Goal: Transaction & Acquisition: Purchase product/service

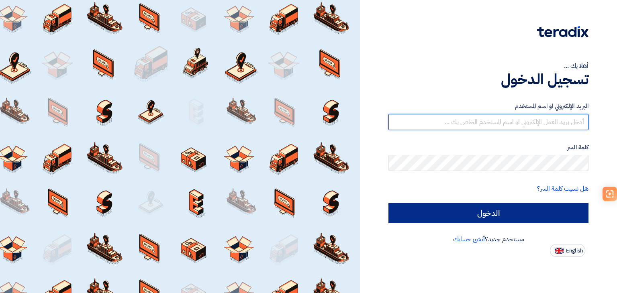
type input "[EMAIL_ADDRESS][DOMAIN_NAME]"
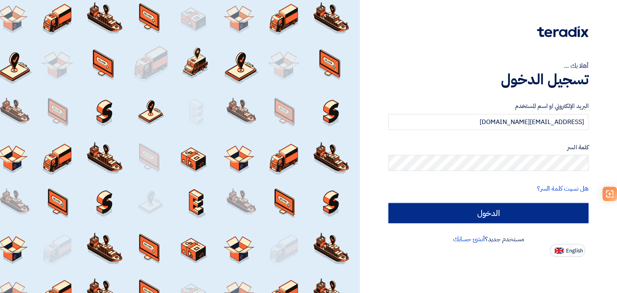
click at [450, 219] on input "الدخول" at bounding box center [489, 213] width 200 height 20
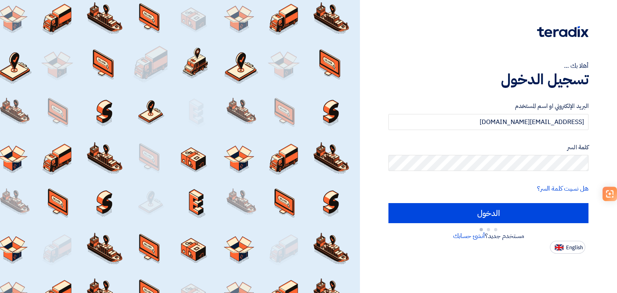
type input "Sign in"
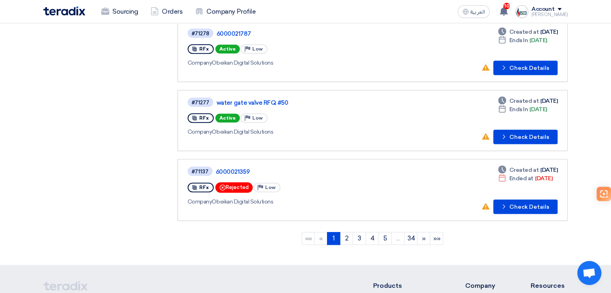
scroll to position [563, 0]
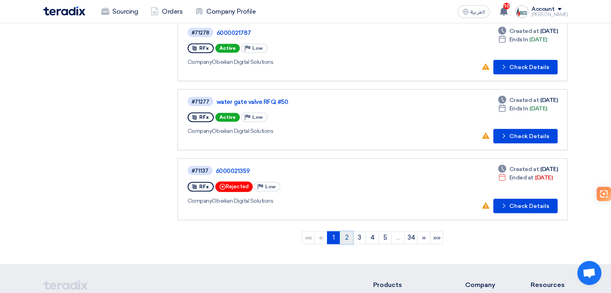
click at [346, 231] on link "2" at bounding box center [346, 237] width 13 height 13
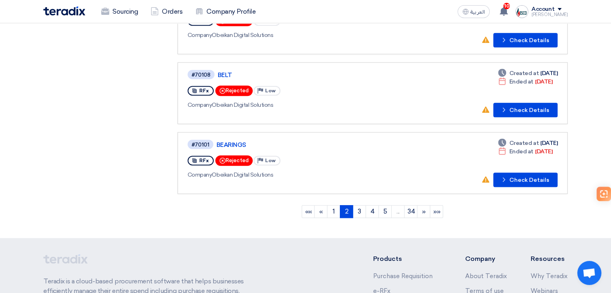
scroll to position [612, 0]
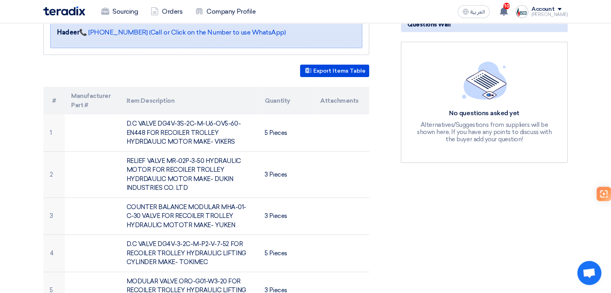
scroll to position [201, 0]
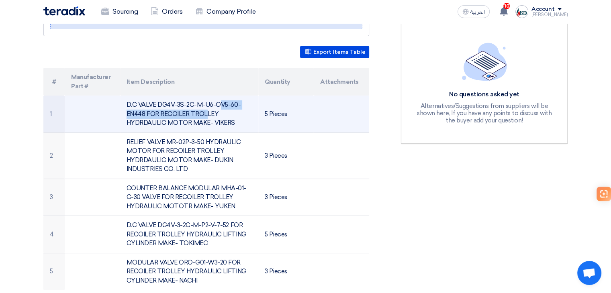
drag, startPoint x: 158, startPoint y: 103, endPoint x: 146, endPoint y: 115, distance: 17.1
click at [146, 115] on td "D.C VALVE DG4V-3S-2C-M-U6-OV5-60-EN448 FOR RECOILER TROLLEY HYDRDAULIC MOTOR MA…" at bounding box center [189, 114] width 139 height 37
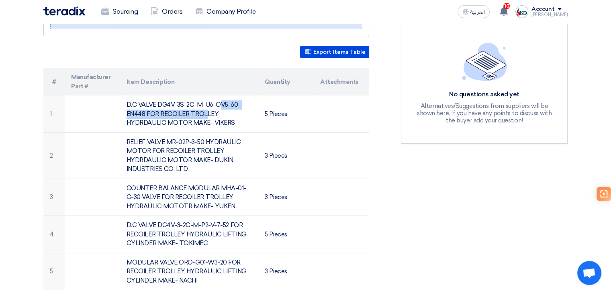
copy td "DG4V-3S-2C-M-U6-OV5-60-EN448"
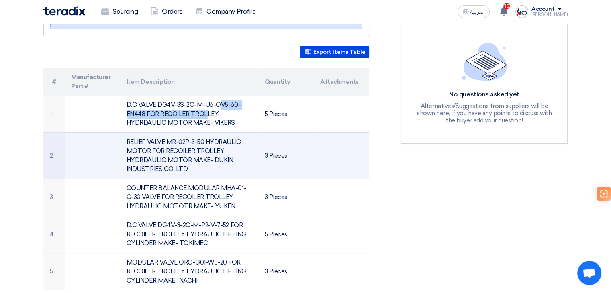
copy td "DG4V-3S-2C-M-U6-OV5-60-EN448"
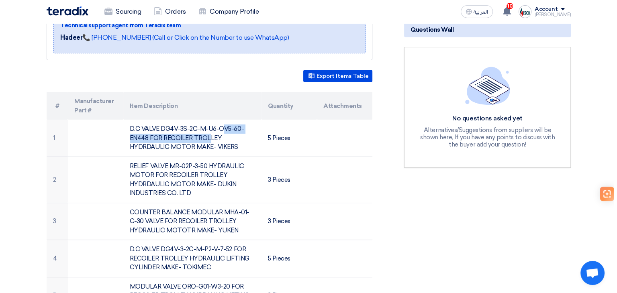
scroll to position [0, 0]
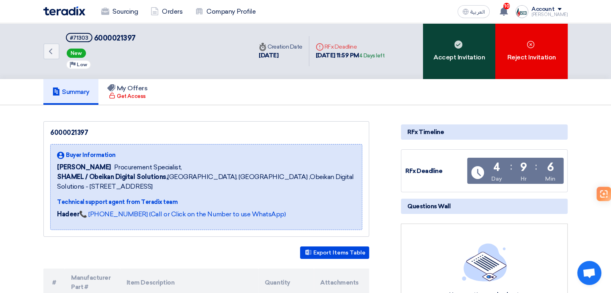
click at [484, 62] on div "Accept Invitation" at bounding box center [459, 51] width 72 height 56
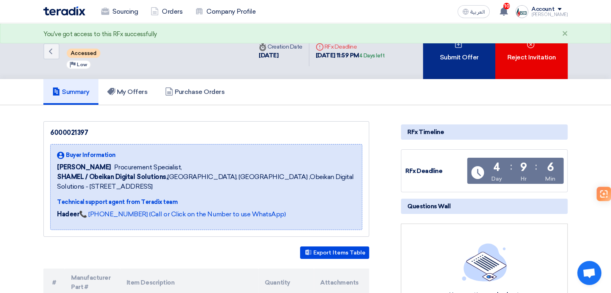
click at [447, 58] on div "Submit Offer" at bounding box center [459, 51] width 72 height 56
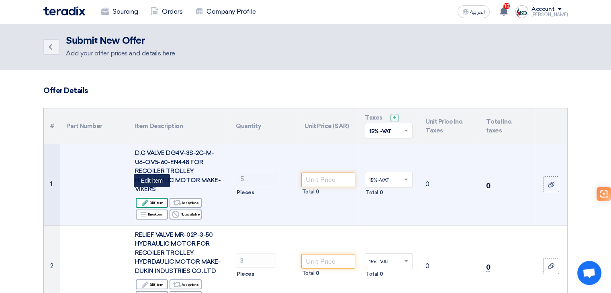
click at [158, 198] on div "Edit Edit item" at bounding box center [152, 203] width 32 height 10
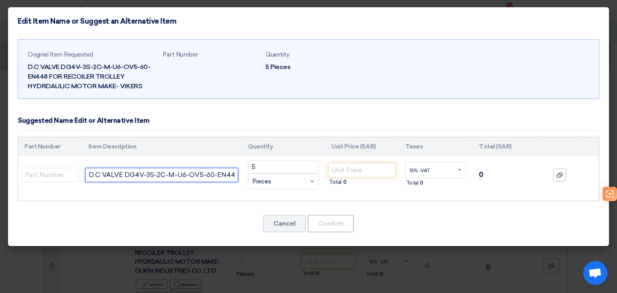
click at [223, 179] on input "D.C VALVE DG4V-3S-2C-M-U6-OV5-60-EN448 FOR RECOILER TROLLEY HYDRDAULIC MOTOR MA…" at bounding box center [161, 175] width 153 height 14
paste input "DG4V-3S-2C-M-U-H5-60"
type input "D.C VALVE DG4V-3S-2C-M-U6-OV5-60-EN448 FOR RECOILER TROLLEY HYDRDAULIC MOTOR MA…"
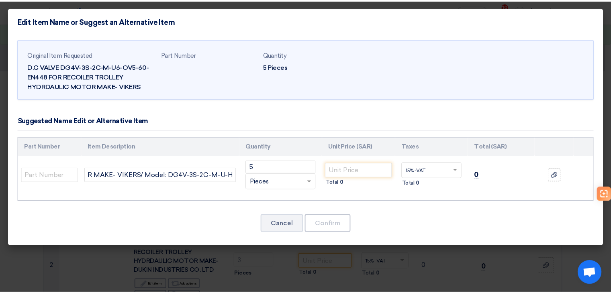
scroll to position [0, 0]
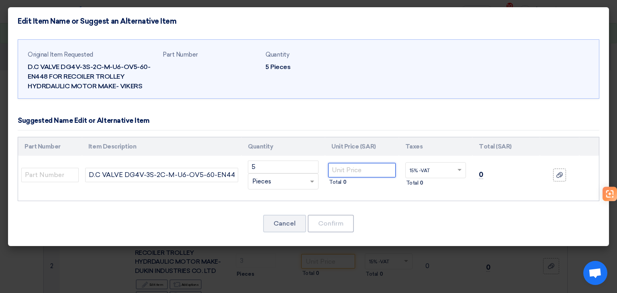
click at [350, 170] on input "number" at bounding box center [361, 170] width 67 height 14
type input "699"
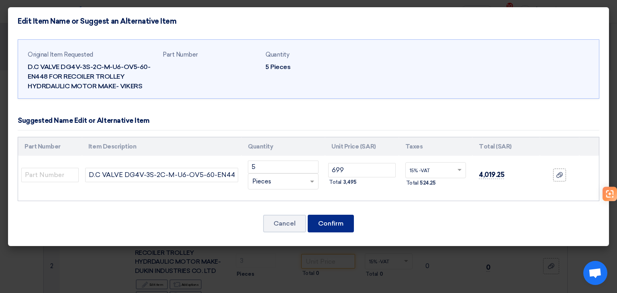
click at [341, 223] on button "Confirm" at bounding box center [331, 224] width 46 height 18
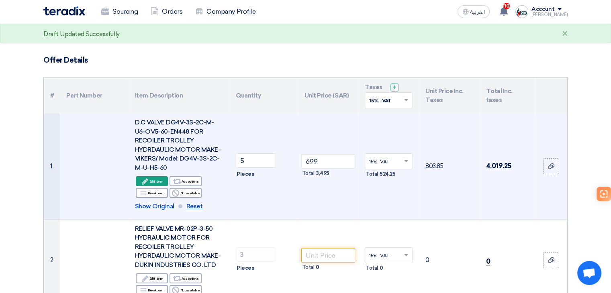
scroll to position [80, 0]
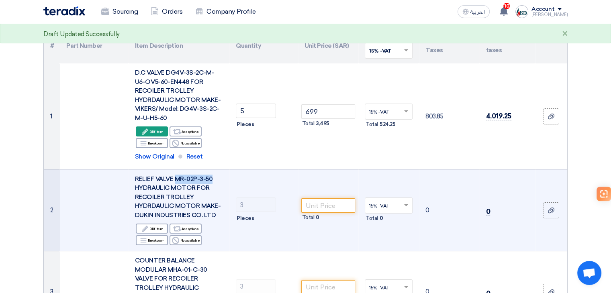
drag, startPoint x: 174, startPoint y: 178, endPoint x: 213, endPoint y: 178, distance: 39.0
click at [213, 178] on div "RELIEF VALVE MR-02P-3-50 HYDRAULIC MOTOR FOR RECOILER TROLLEY HYDRDAULIC MOTOR …" at bounding box center [179, 197] width 88 height 45
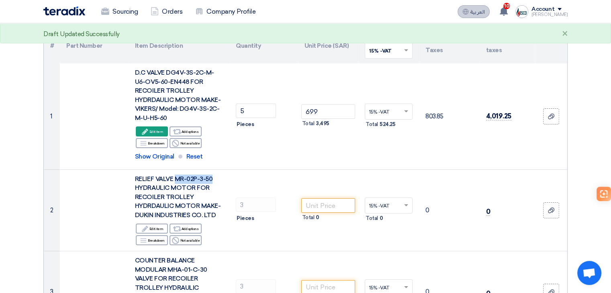
copy span "MR-02P-3-50"
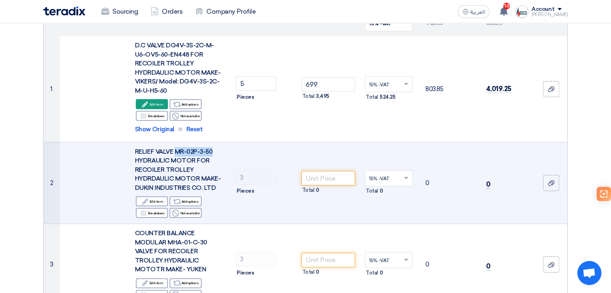
scroll to position [121, 0]
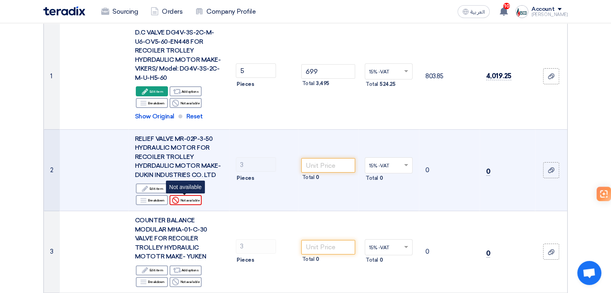
click at [195, 200] on div "Reject Not available" at bounding box center [186, 200] width 32 height 10
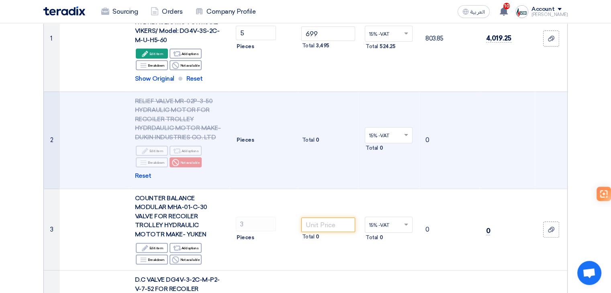
scroll to position [201, 0]
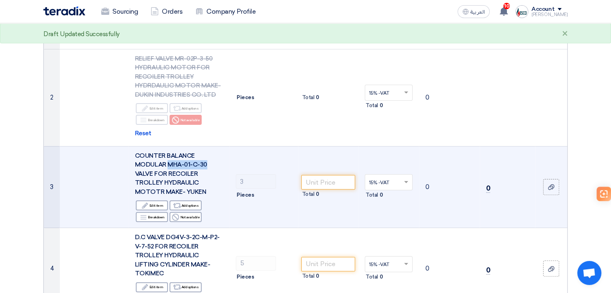
drag, startPoint x: 168, startPoint y: 162, endPoint x: 208, endPoint y: 163, distance: 40.2
click at [208, 163] on div "COUNTER BALANCE MODULAR MHA-01-C-30 VALVE FOR RECOILER TROLLEY HYDRAULIC MOTOTR…" at bounding box center [179, 174] width 88 height 45
copy span "MHA-01-C-30"
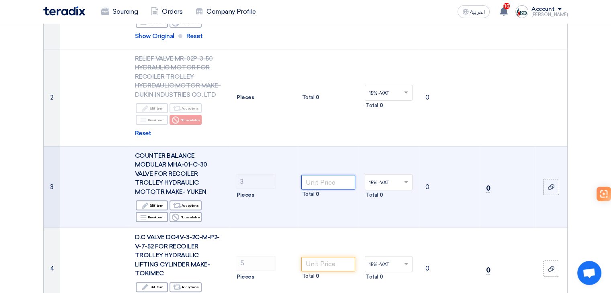
click at [336, 182] on input "number" at bounding box center [328, 182] width 54 height 14
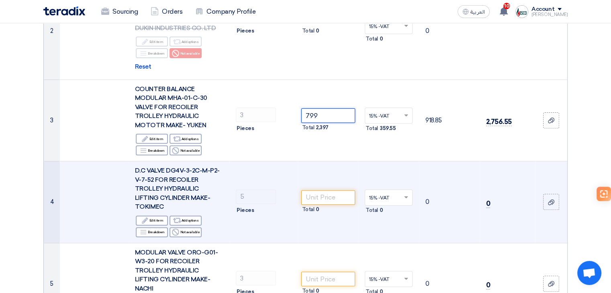
scroll to position [281, 0]
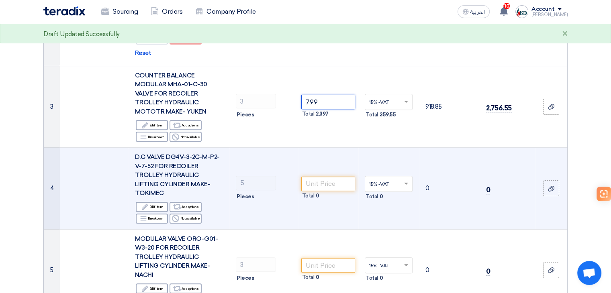
type input "799"
drag, startPoint x: 165, startPoint y: 155, endPoint x: 154, endPoint y: 163, distance: 14.4
click at [154, 163] on span "D.C VALVE DG4V-3-2C-M-P2-V-7-52 FOR RECOILER TROLLEY HYDRAULIC LIFTING CYLINDER…" at bounding box center [177, 175] width 85 height 43
copy span "DG4V-3-2C-M-P2-V-7-52"
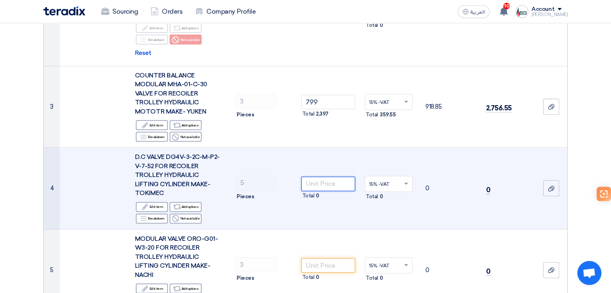
click at [346, 180] on input "number" at bounding box center [328, 184] width 54 height 14
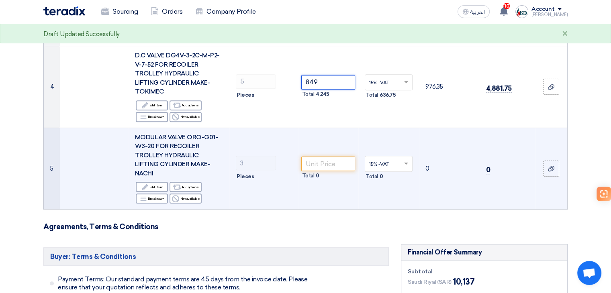
scroll to position [402, 0]
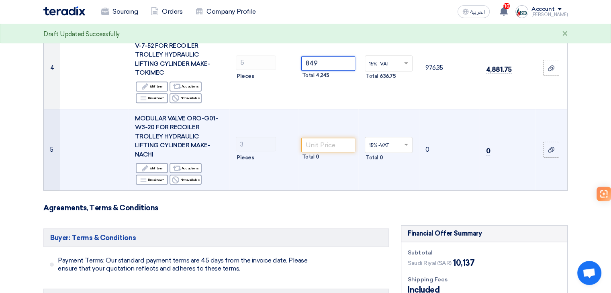
type input "849"
drag, startPoint x: 188, startPoint y: 117, endPoint x: 154, endPoint y: 127, distance: 35.6
click at [153, 127] on span "MODULAR VALVE ORO-G01-W3-20 FOR RECOILER TROLLEY HYDRAULIC LIFTING CYLINDER MAK…" at bounding box center [176, 136] width 83 height 43
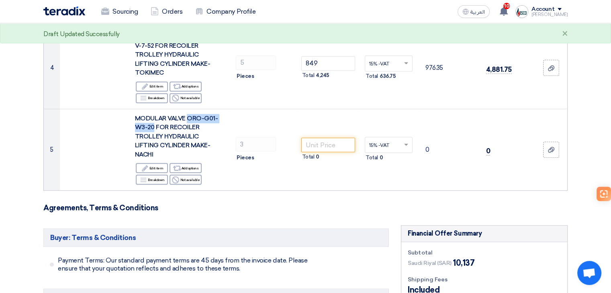
copy span "ORO-G01-W3-20"
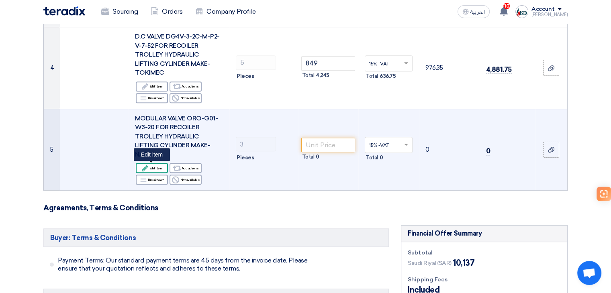
click at [161, 163] on div "Edit Edit item" at bounding box center [152, 168] width 32 height 10
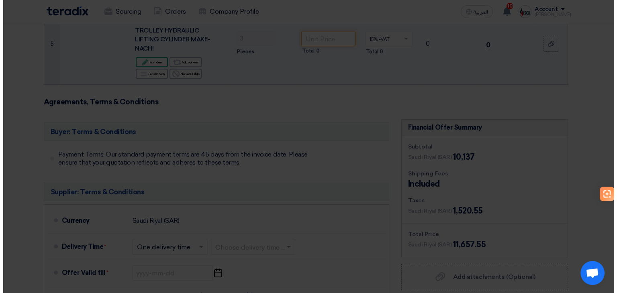
scroll to position [296, 0]
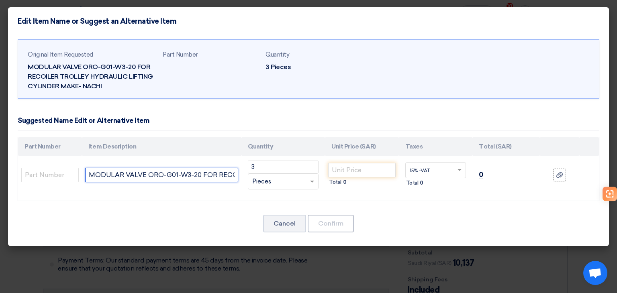
click at [206, 175] on input "MODULAR VALVE ORO-G01-W3-20 FOR RECOILER TROLLEY HYDRAULIC LIFTING CYLINDER MAK…" at bounding box center [161, 175] width 153 height 14
paste input "OR-G01-W3-20"
type input "MODULAR VALVE ORO-G01-W3-20 FOR RECOILER TROLLEY HYDRAULIC LIFTING CYLINDER MAK…"
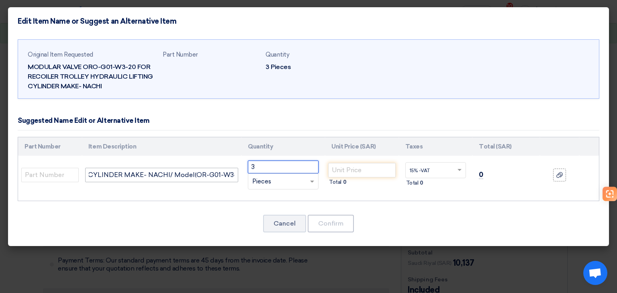
scroll to position [0, 0]
click at [369, 175] on input "number" at bounding box center [361, 170] width 67 height 14
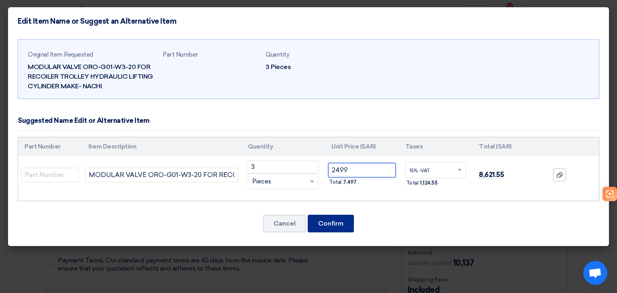
type input "2499"
click at [347, 220] on button "Confirm" at bounding box center [331, 224] width 46 height 18
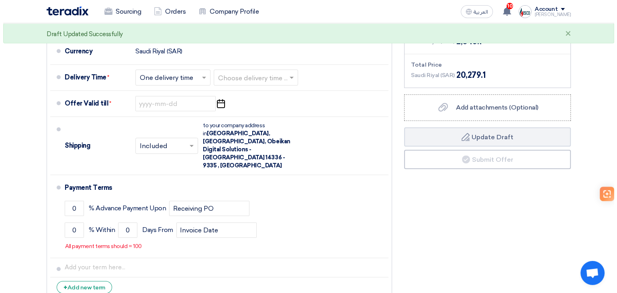
scroll to position [694, 0]
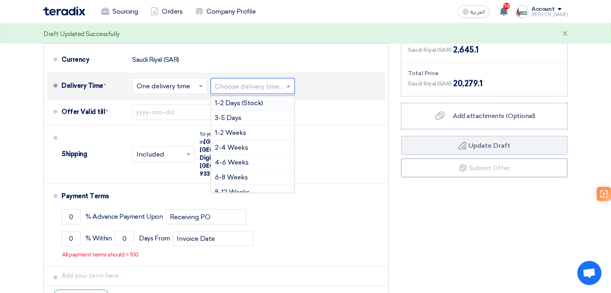
click at [254, 81] on input "text" at bounding box center [253, 87] width 76 height 12
click at [240, 159] on span "4-6 Weeks" at bounding box center [232, 163] width 34 height 8
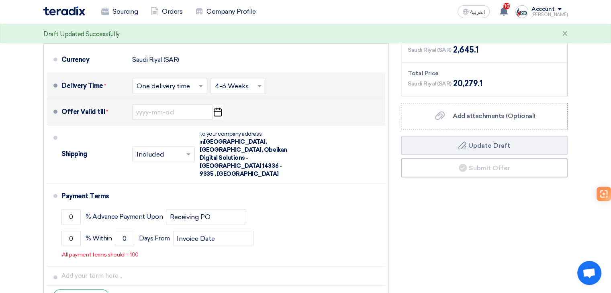
drag, startPoint x: 215, startPoint y: 104, endPoint x: 215, endPoint y: 109, distance: 5.2
click at [216, 105] on icon "Pick a date" at bounding box center [217, 112] width 11 height 14
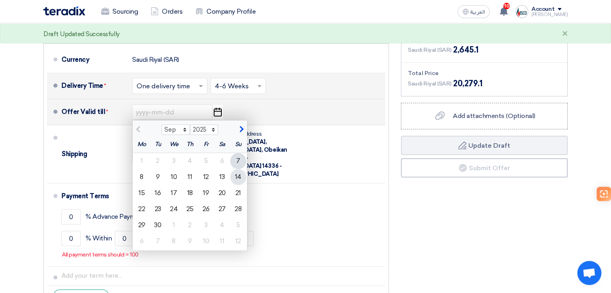
drag, startPoint x: 242, startPoint y: 162, endPoint x: 217, endPoint y: 169, distance: 26.5
click at [241, 169] on div "14" at bounding box center [238, 177] width 16 height 16
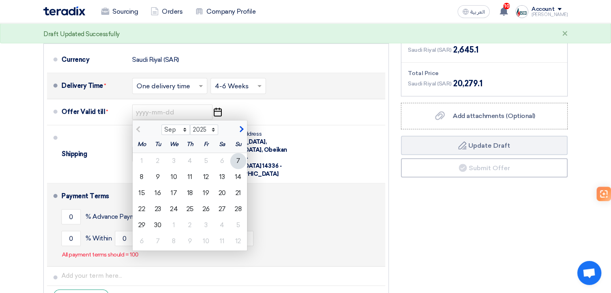
type input "[DATE]"
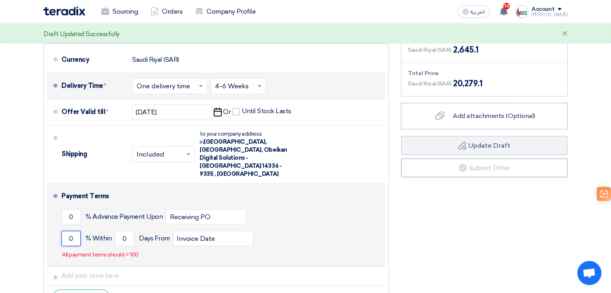
drag, startPoint x: 76, startPoint y: 214, endPoint x: 93, endPoint y: 213, distance: 17.7
click at [79, 231] on input "0" at bounding box center [70, 238] width 19 height 15
type input "100"
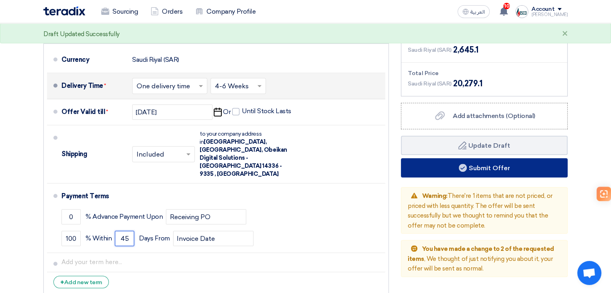
type input "45"
click at [490, 160] on button "Submit Offer" at bounding box center [484, 167] width 167 height 19
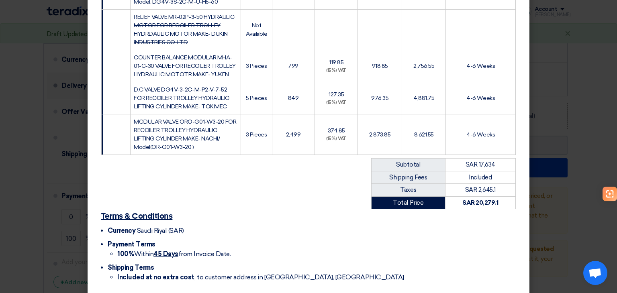
scroll to position [225, 0]
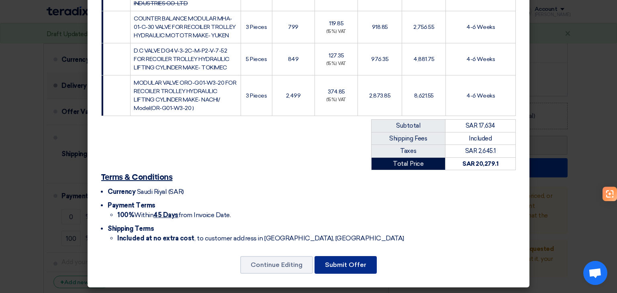
click at [366, 260] on button "Submit Offer" at bounding box center [346, 265] width 62 height 18
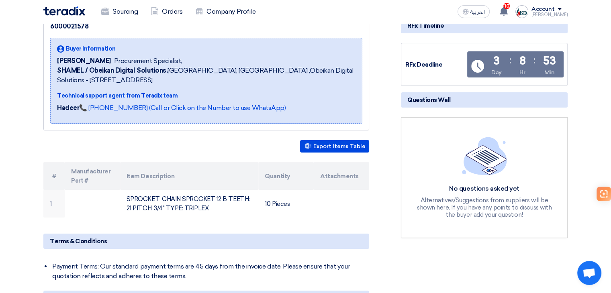
scroll to position [121, 0]
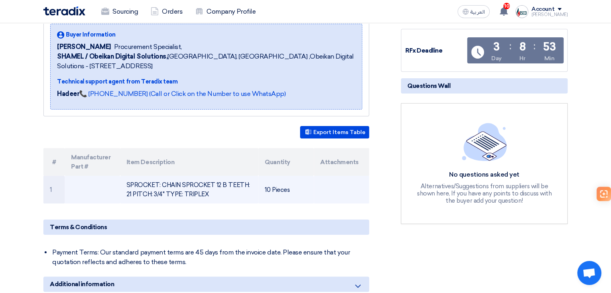
drag, startPoint x: 161, startPoint y: 185, endPoint x: 212, endPoint y: 194, distance: 51.7
click at [211, 194] on td "SPROCKET: CHAIN SPROCKET 12 B TEETH: 21 PITCH: 3/4" TYPE: TRIPLEX" at bounding box center [189, 190] width 139 height 28
copy td "CHAIN SPROCKET 12 B TEETH: 21 PITCH: 3/4" TYPE: TRIPLEX"
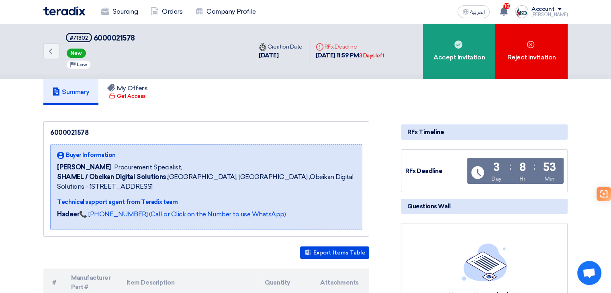
scroll to position [0, 0]
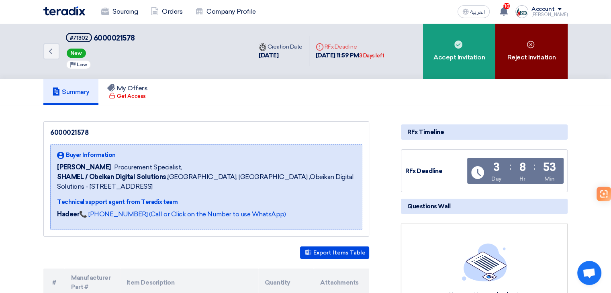
click at [541, 68] on div "Reject Invitation" at bounding box center [532, 51] width 72 height 56
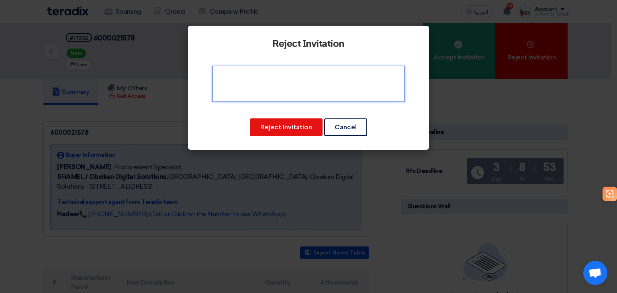
click at [304, 91] on textarea at bounding box center [308, 84] width 193 height 36
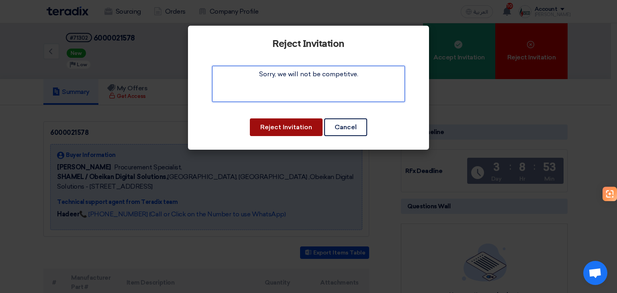
type textarea "Sorry, we will not be competitve."
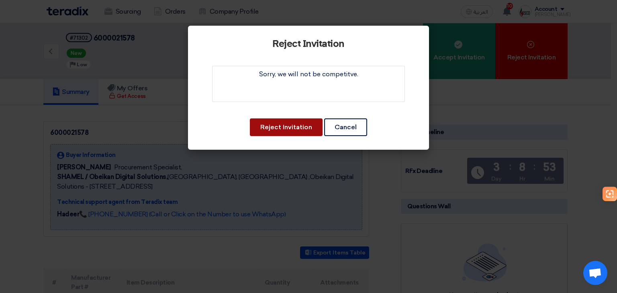
click at [299, 124] on button "Reject Invitation" at bounding box center [286, 128] width 73 height 18
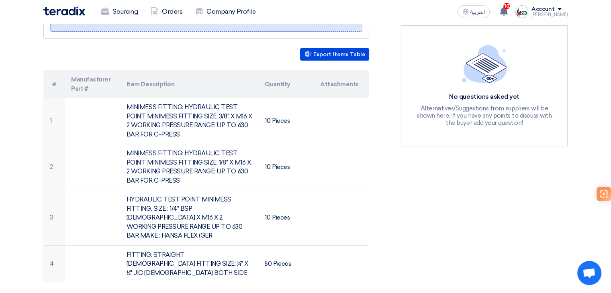
scroll to position [241, 0]
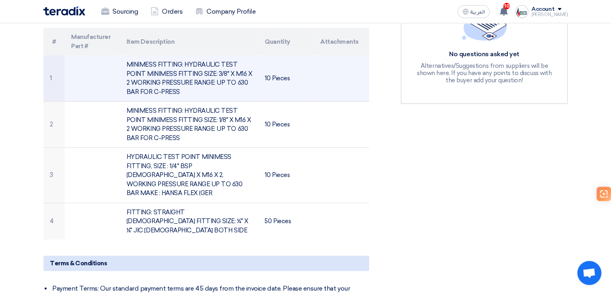
drag, startPoint x: 184, startPoint y: 62, endPoint x: 192, endPoint y: 87, distance: 25.7
click at [192, 87] on td "MINIMESS FITTING: HYDRAULIC TEST POINT MINIMESS FITTING SIZE: 3/8" X M16 X 2 WO…" at bounding box center [189, 78] width 139 height 46
copy td "HYDRAULIC TEST POINT MINIMESS FITTING SIZE: 3/8" X M16 X 2 WORKING PRESSURE RAN…"
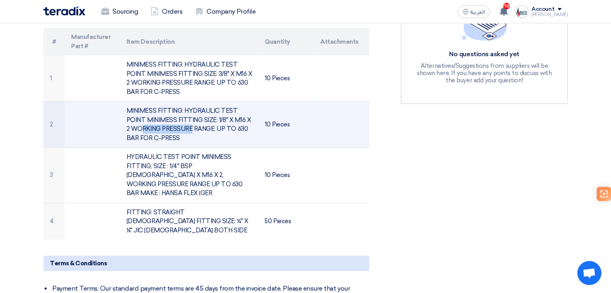
drag, startPoint x: 215, startPoint y: 118, endPoint x: 129, endPoint y: 131, distance: 87.4
click at [129, 131] on td "MINIMESS FITTING: HYDRAULIC TEST POINT MINIMESS FITTING SIZE: 1/8" X M16 X 2 WO…" at bounding box center [189, 125] width 139 height 46
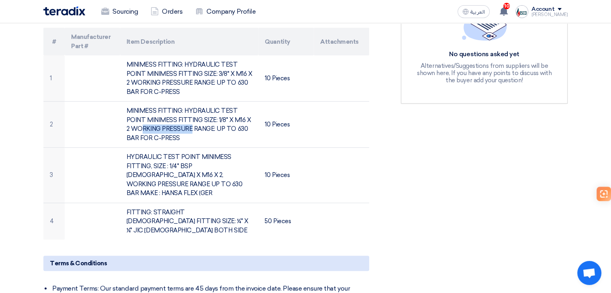
copy td "1/8" X M16 X 2"
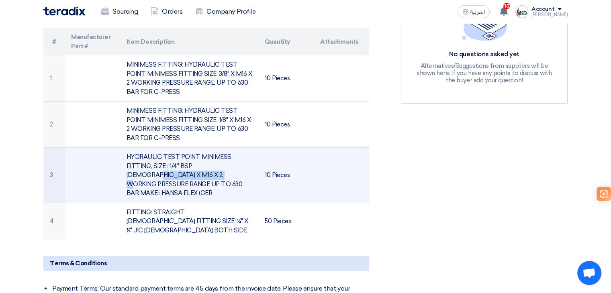
drag, startPoint x: 196, startPoint y: 165, endPoint x: 234, endPoint y: 162, distance: 38.3
click at [234, 162] on td "HYDRAULIC TEST POINT MINIMESS FITTING, SIZE : 1/4" BSP MALE X M16 X 2, WORKING …" at bounding box center [189, 175] width 139 height 55
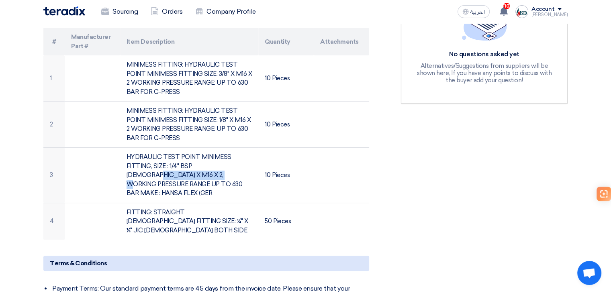
copy td "/4" BSP MALE X M16 X 2"
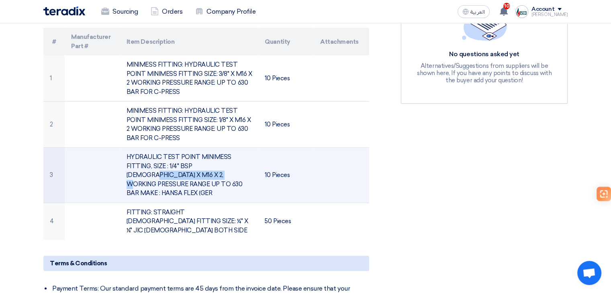
drag, startPoint x: 168, startPoint y: 165, endPoint x: 235, endPoint y: 164, distance: 66.3
click at [235, 164] on td "HYDRAULIC TEST POINT MINIMESS FITTING, SIZE : 1/4" BSP MALE X M16 X 2, WORKING …" at bounding box center [189, 175] width 139 height 55
copy td "1/4" BSP MALE X M16 X 2"
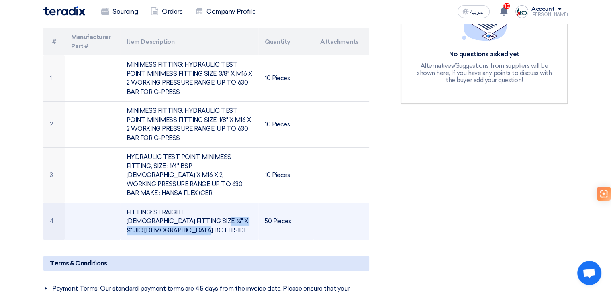
drag, startPoint x: 227, startPoint y: 201, endPoint x: 195, endPoint y: 211, distance: 34.1
click at [195, 211] on td "FITTING: STRAIGHT MALE FITTING SIZE: ¼" X ¼" JIC MALE BOTH SIDE" at bounding box center [189, 221] width 139 height 37
copy td "SIZE: ¼" X ¼" JIC MALE BOTH SIDE"
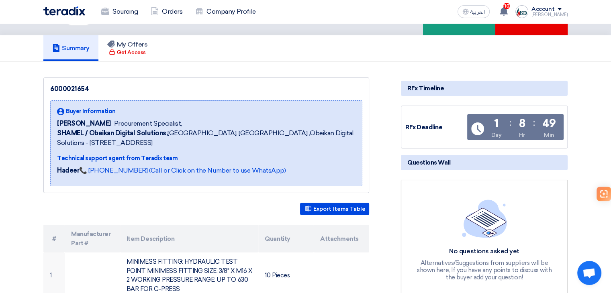
scroll to position [13, 0]
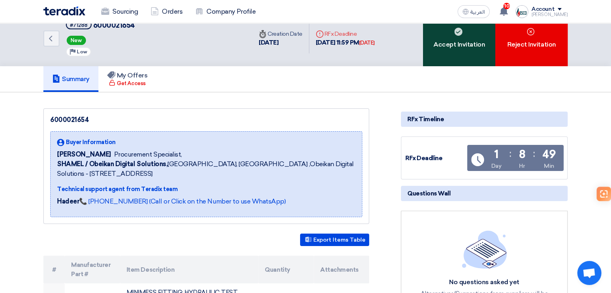
click at [447, 44] on div "Accept Invitation" at bounding box center [459, 38] width 72 height 56
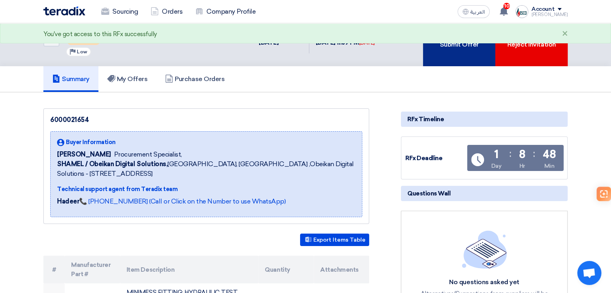
click at [453, 47] on div "Submit Offer" at bounding box center [459, 38] width 72 height 56
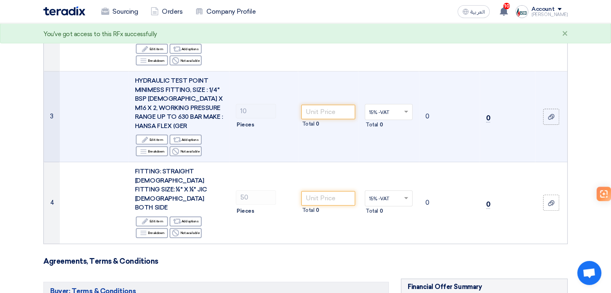
scroll to position [256, 0]
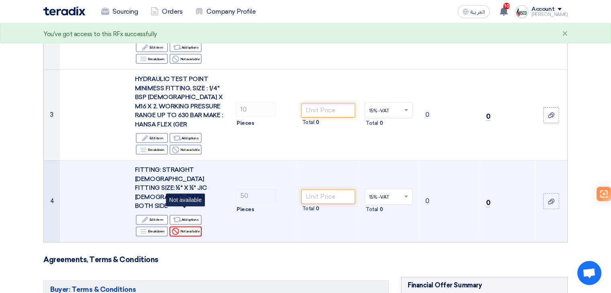
click at [193, 227] on div "Reject Not available" at bounding box center [186, 232] width 32 height 10
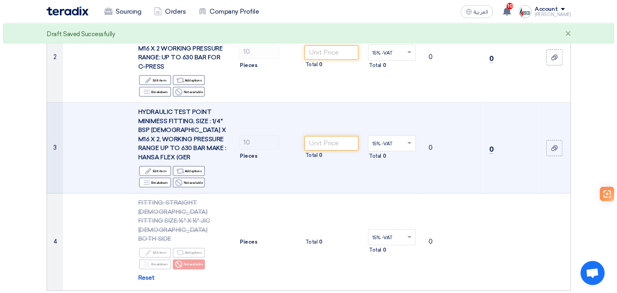
scroll to position [225, 0]
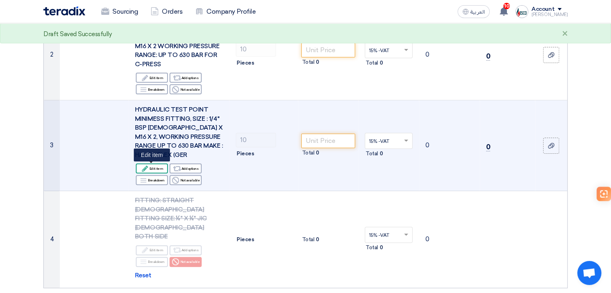
click at [154, 172] on div "Edit Edit item" at bounding box center [152, 169] width 32 height 10
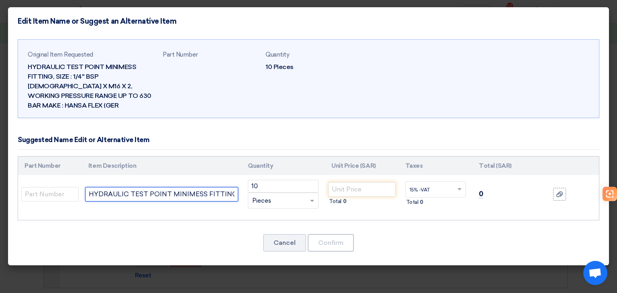
drag, startPoint x: 206, startPoint y: 180, endPoint x: 217, endPoint y: 180, distance: 10.9
click at [211, 187] on input "HYDRAULIC TEST POINT MINIMESS FITTING, SIZE : 1/4" BSP MALE X M16 X 2, WORKING …" at bounding box center [161, 194] width 153 height 14
paste input "Test Point (M16x2), 1/4″ NPT"
type input "HYDRAULIC TEST POINT MINIMESS FITTING, SIZE : 1/4" BSP MALE X M16 X 2, WORKING …"
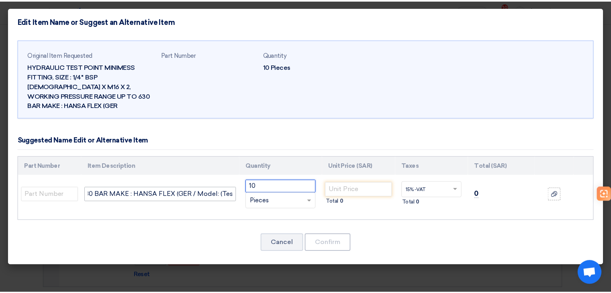
scroll to position [0, 0]
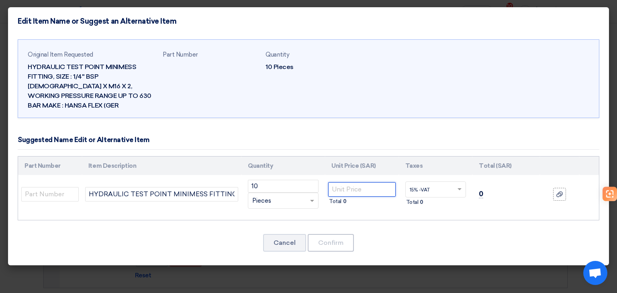
click at [365, 182] on input "number" at bounding box center [361, 189] width 67 height 14
type input "199"
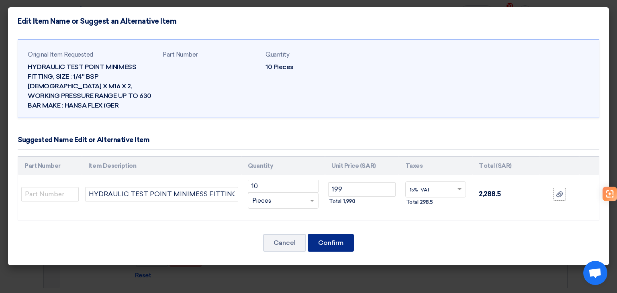
drag, startPoint x: 341, startPoint y: 232, endPoint x: 346, endPoint y: 229, distance: 5.0
click at [341, 234] on button "Confirm" at bounding box center [331, 243] width 46 height 18
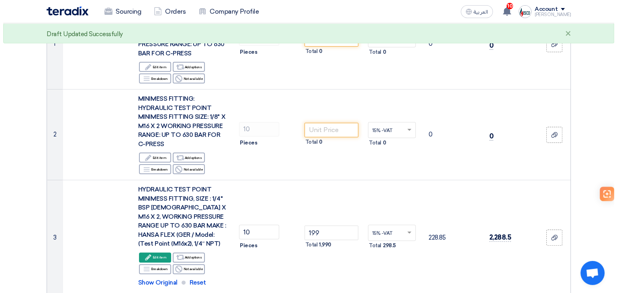
scroll to position [145, 0]
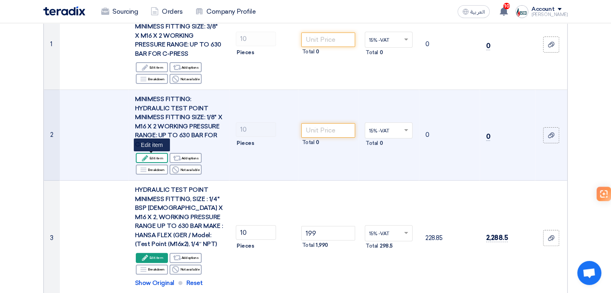
click at [157, 158] on div "Edit Edit item" at bounding box center [152, 158] width 32 height 10
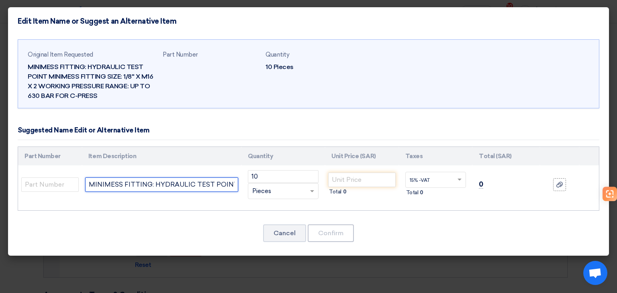
drag, startPoint x: 219, startPoint y: 188, endPoint x: 226, endPoint y: 193, distance: 7.6
click at [220, 189] on input "MINIMESS FITTING: HYDRAULIC TEST POINT MINIMESS FITTING SIZE: 1/8" X M16 X 2 WO…" at bounding box center [161, 185] width 153 height 14
paste input "Test Point (M16x2), 1/8″ NPT"
type input "MINIMESS FITTING: HYDRAULIC TEST POINT MINIMESS FITTING SIZE: 1/8" X M16 X 2 WO…"
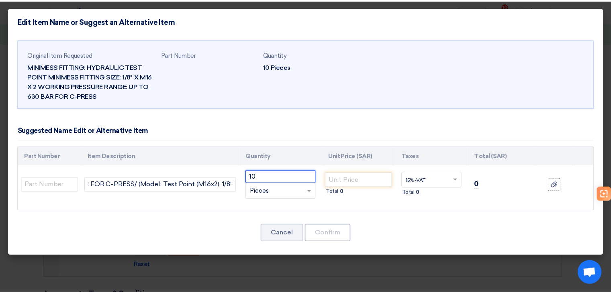
scroll to position [0, 0]
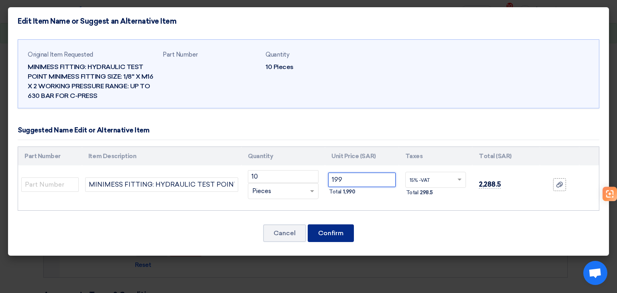
type input "199"
click at [320, 236] on button "Confirm" at bounding box center [331, 234] width 46 height 18
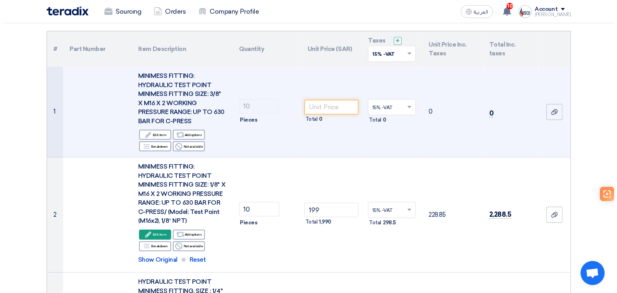
scroll to position [64, 0]
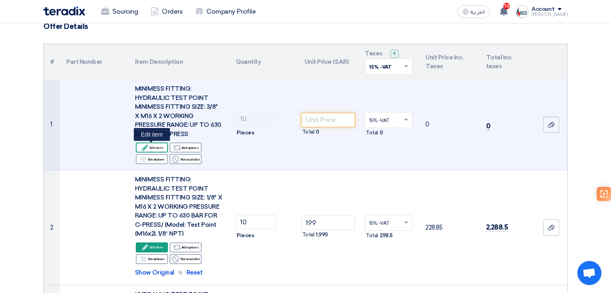
click at [144, 146] on icon "Edit" at bounding box center [144, 147] width 7 height 7
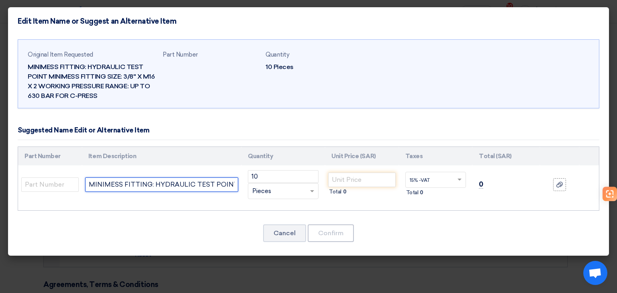
drag, startPoint x: 216, startPoint y: 184, endPoint x: 240, endPoint y: 196, distance: 27.3
click at [217, 184] on input "MINIMESS FITTING: HYDRAULIC TEST POINT MINIMESS FITTING SIZE: 3/8" X M16 X 2 WO…" at bounding box center [161, 185] width 153 height 14
paste input "Test Point (M16x2), 3/8″ NPT"
type input "MINIMESS FITTING: HYDRAULIC TEST POINT MINIMESS FITTING SIZE: 3/8" X M16 X 2 WO…"
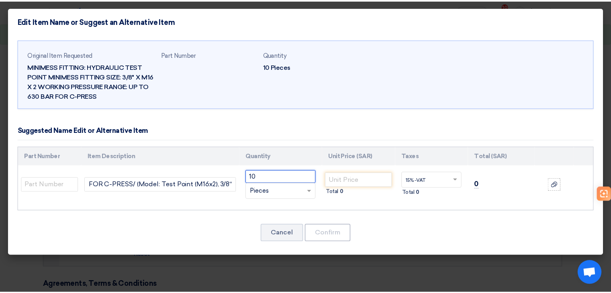
scroll to position [0, 0]
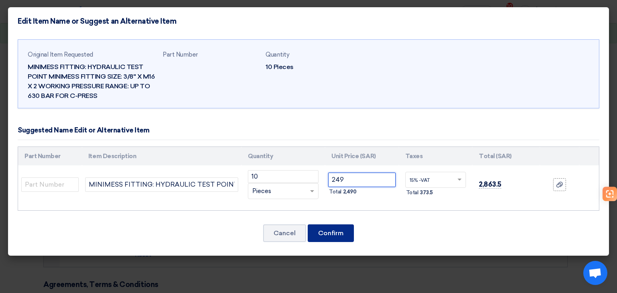
type input "249"
click at [333, 234] on button "Confirm" at bounding box center [331, 234] width 46 height 18
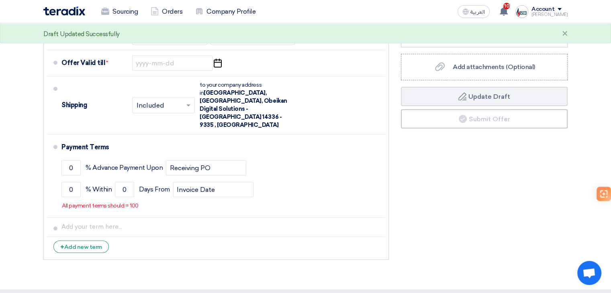
scroll to position [650, 0]
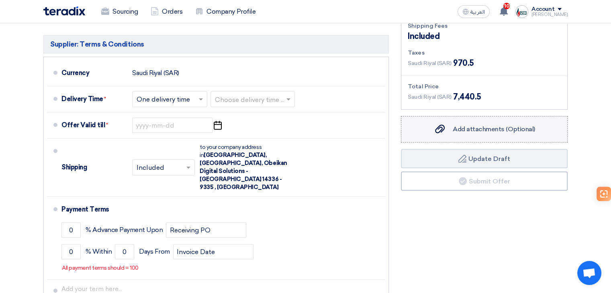
click at [453, 117] on label "Add attachments (Optional) Add attachments (Optional)" at bounding box center [484, 129] width 167 height 27
click at [0, 0] on input "Add attachments (Optional) Add attachments (Optional)" at bounding box center [0, 0] width 0 height 0
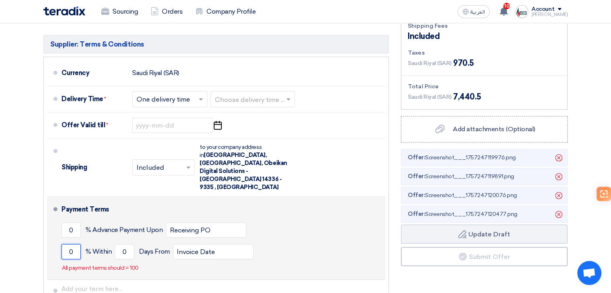
click at [73, 244] on input "0" at bounding box center [70, 251] width 19 height 15
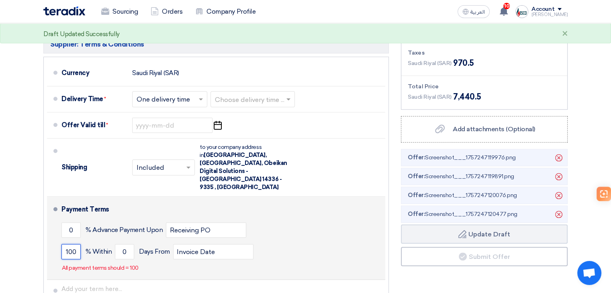
type input "100"
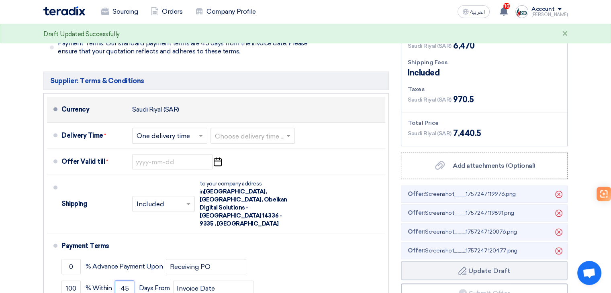
scroll to position [600, 0]
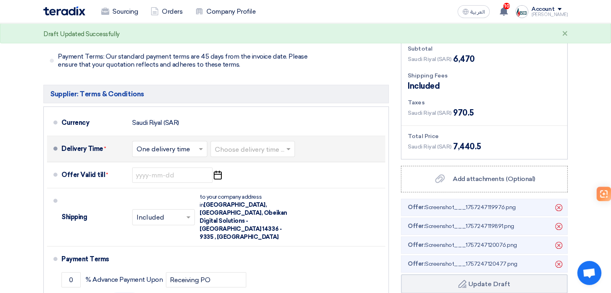
type input "45"
click at [251, 144] on input "text" at bounding box center [253, 150] width 76 height 12
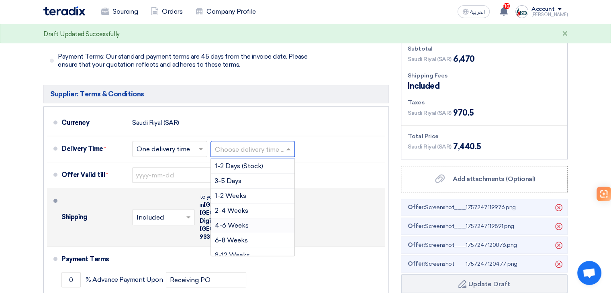
click at [250, 219] on div "4-6 Weeks" at bounding box center [253, 226] width 84 height 15
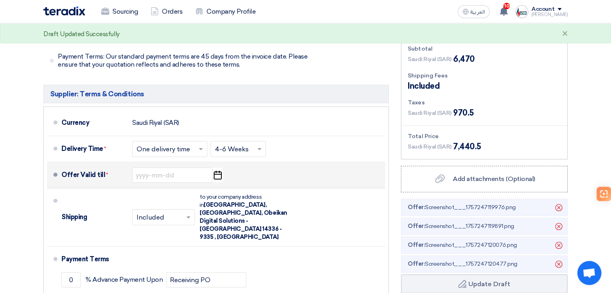
click at [217, 171] on use "button" at bounding box center [218, 175] width 8 height 9
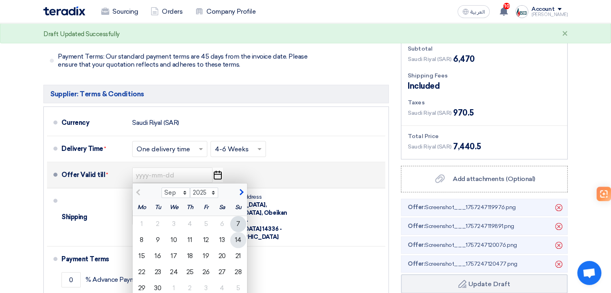
click at [241, 232] on div "14" at bounding box center [238, 240] width 16 height 16
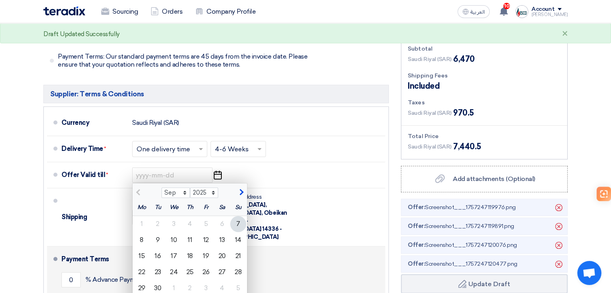
type input "[DATE]"
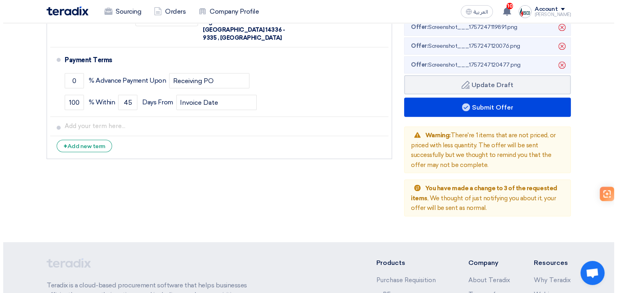
scroll to position [801, 0]
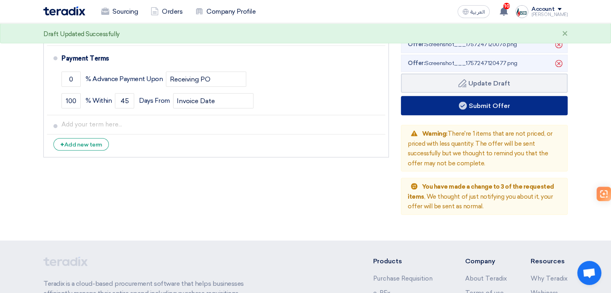
click at [458, 96] on button "Submit Offer" at bounding box center [484, 105] width 167 height 19
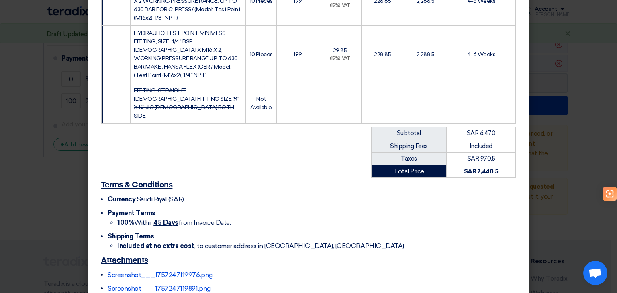
scroll to position [264, 0]
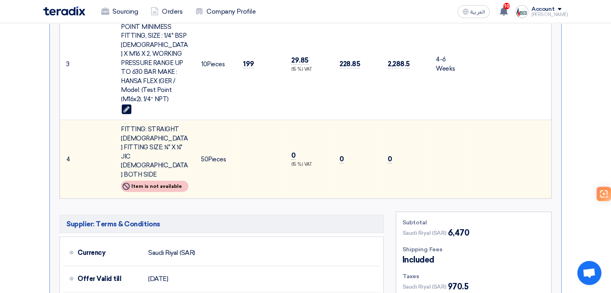
scroll to position [482, 0]
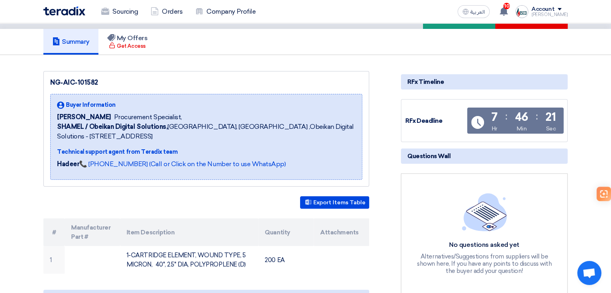
scroll to position [121, 0]
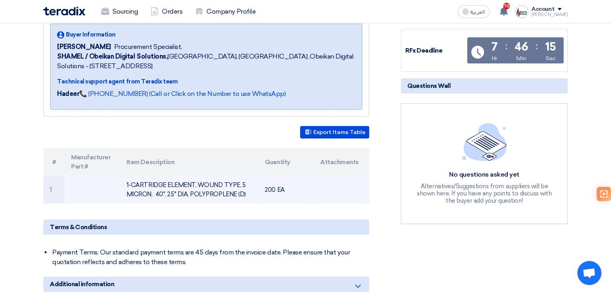
drag, startPoint x: 133, startPoint y: 184, endPoint x: 247, endPoint y: 193, distance: 114.9
click at [247, 193] on td "1-CARTRIDGE ELEMENT, WOUND TYPE, 5 MICRON, 40", 2.5" DIA, POLYPROPLENE (D)" at bounding box center [189, 190] width 139 height 28
copy td "CARTRIDGE ELEMENT, WOUND TYPE, 5 MICRON, 40", 2.5" DIA, POLYPROPLENE (D)"
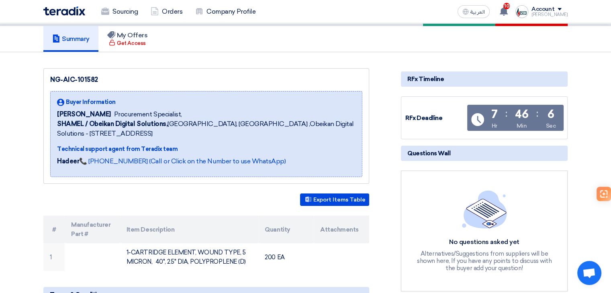
scroll to position [0, 0]
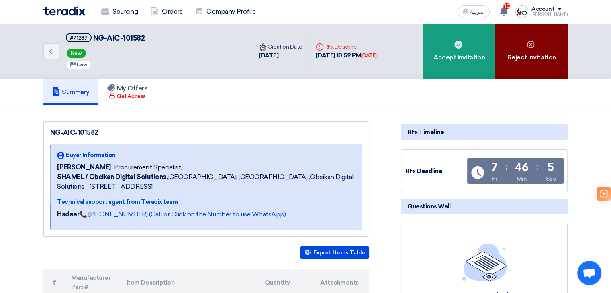
click at [528, 54] on div "Reject Invitation" at bounding box center [532, 51] width 72 height 56
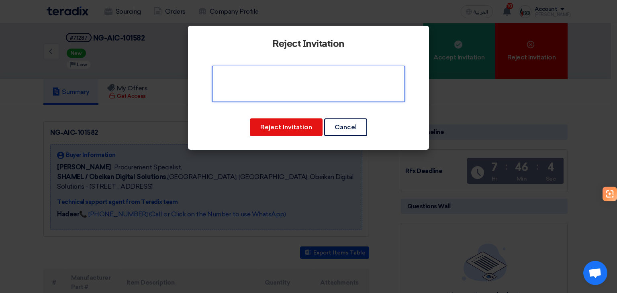
click at [334, 82] on textarea at bounding box center [308, 84] width 193 height 36
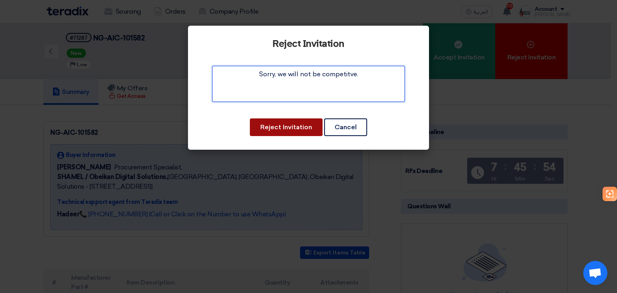
type textarea "Sorry, we will not be competitve."
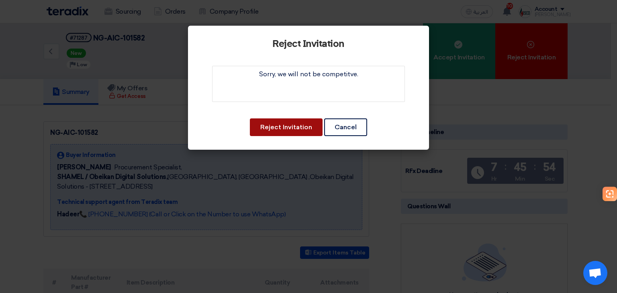
click at [313, 124] on button "Reject Invitation" at bounding box center [286, 128] width 73 height 18
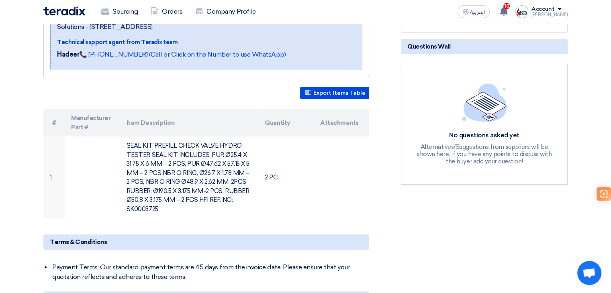
scroll to position [161, 0]
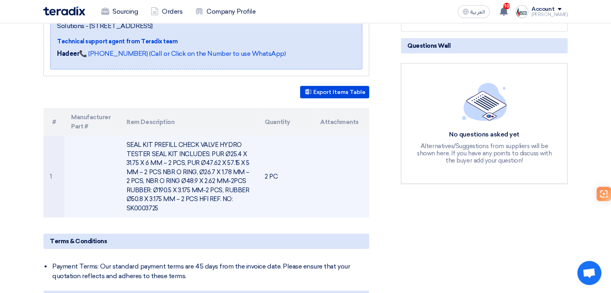
click at [141, 208] on td "SEAL KIT PREFILL CHECK VALVE HYDRO TESTER SEAL KIT INCLUDES: PUR Ø25.4 X 31.75 …" at bounding box center [189, 177] width 139 height 82
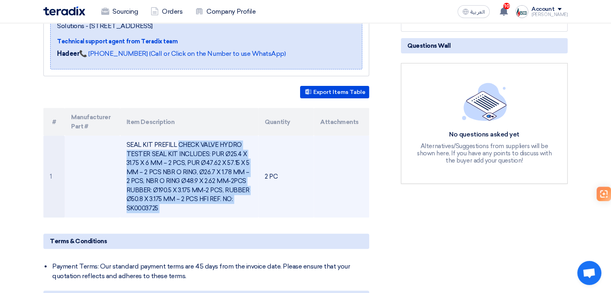
click at [141, 208] on td "SEAL KIT PREFILL CHECK VALVE HYDRO TESTER SEAL KIT INCLUDES: PUR Ø25.4 X 31.75 …" at bounding box center [189, 177] width 139 height 82
click at [139, 211] on td "SEAL KIT PREFILL CHECK VALVE HYDRO TESTER SEAL KIT INCLUDES: PUR Ø25.4 X 31.75 …" at bounding box center [189, 177] width 139 height 82
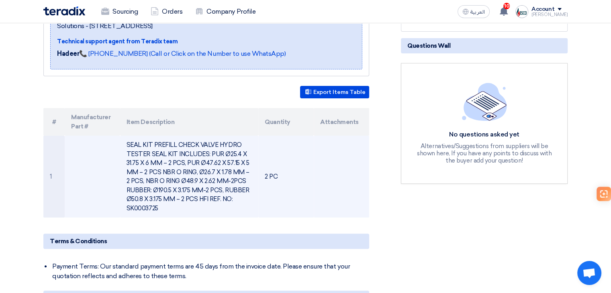
drag, startPoint x: 125, startPoint y: 209, endPoint x: 164, endPoint y: 211, distance: 39.4
click at [161, 209] on td "SEAL KIT PREFILL CHECK VALVE HYDRO TESTER SEAL KIT INCLUDES: PUR Ø25.4 X 31.75 …" at bounding box center [189, 177] width 139 height 82
copy td "SK0003725"
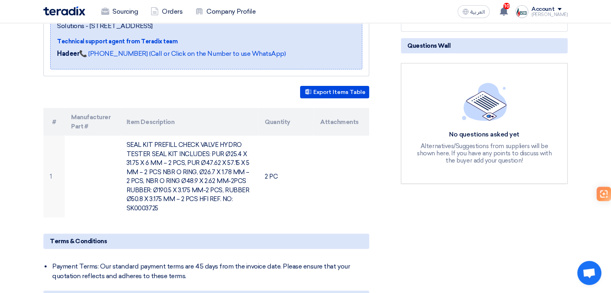
scroll to position [0, 0]
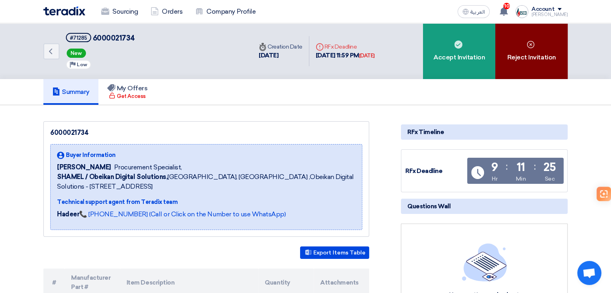
click at [548, 42] on div "Reject Invitation" at bounding box center [532, 51] width 72 height 56
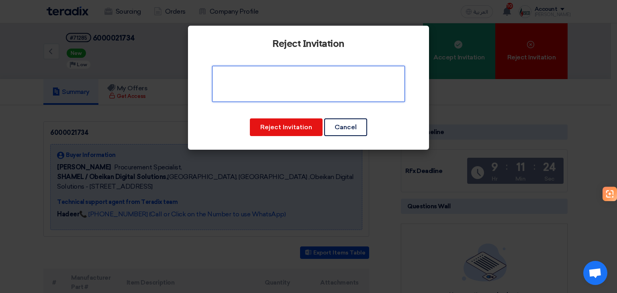
click at [327, 88] on textarea at bounding box center [308, 84] width 193 height 36
click at [360, 77] on textarea at bounding box center [308, 84] width 193 height 36
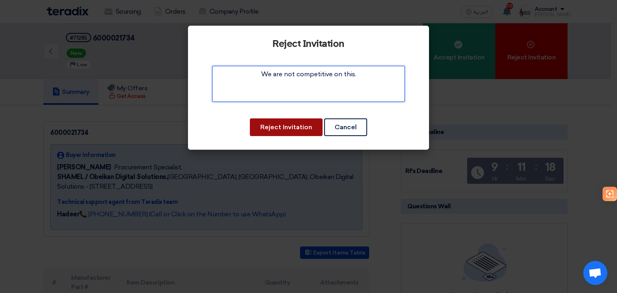
type textarea "We are not competitive on this."
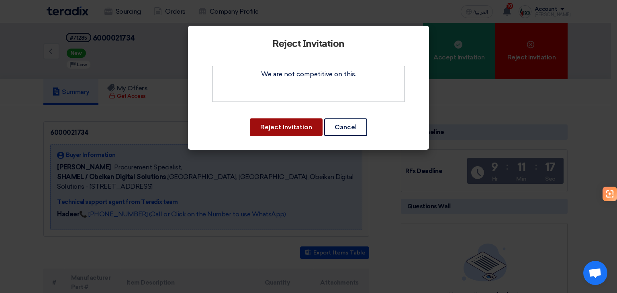
drag, startPoint x: 297, startPoint y: 127, endPoint x: 393, endPoint y: 70, distance: 111.7
click at [298, 127] on button "Reject Invitation" at bounding box center [286, 128] width 73 height 18
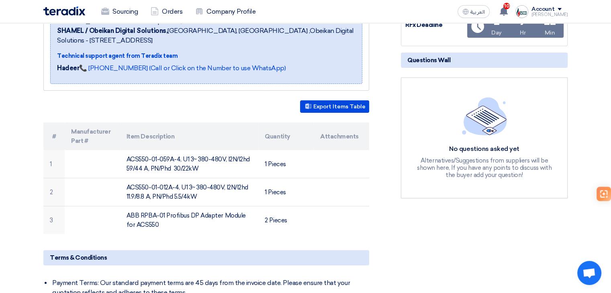
scroll to position [161, 0]
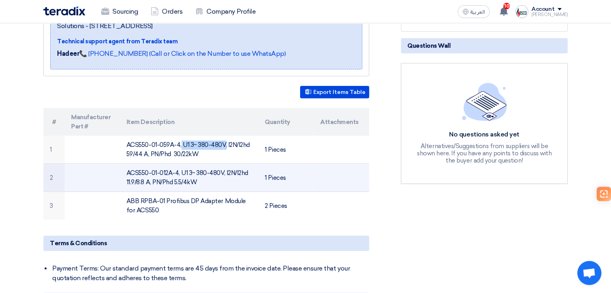
drag, startPoint x: 127, startPoint y: 143, endPoint x: 185, endPoint y: 163, distance: 61.4
click at [178, 148] on td "ACS550-01-059A-4, U1 3~ 380-480V, I2N/I2hd 59/44 A, PN/Phd 30/22kW" at bounding box center [189, 150] width 139 height 28
copy td "ACS550-01-059A-4"
drag, startPoint x: 150, startPoint y: 172, endPoint x: 178, endPoint y: 171, distance: 28.5
click at [178, 171] on td "ACS550-01-012A-4, U1 3~ 380-480V, I2N/I2hd 11.9/8.8 A, PN/Phd 5.5/4kW" at bounding box center [189, 178] width 139 height 28
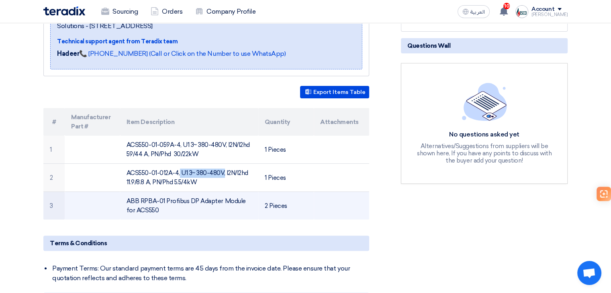
copy td "ACS550-01-012A-4"
drag, startPoint x: 125, startPoint y: 199, endPoint x: 165, endPoint y: 198, distance: 39.4
click at [165, 198] on td "ABB RPBA-01 Profibus DP Adapter Module for ACS550" at bounding box center [189, 206] width 139 height 28
copy td "ABB RPBA-01"
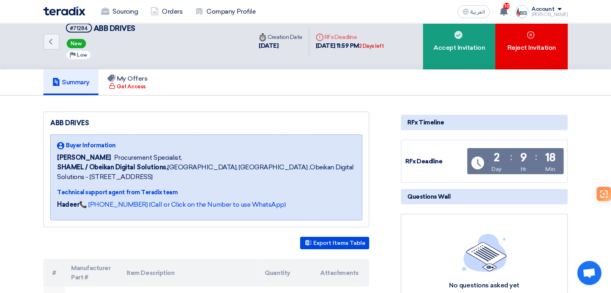
scroll to position [0, 0]
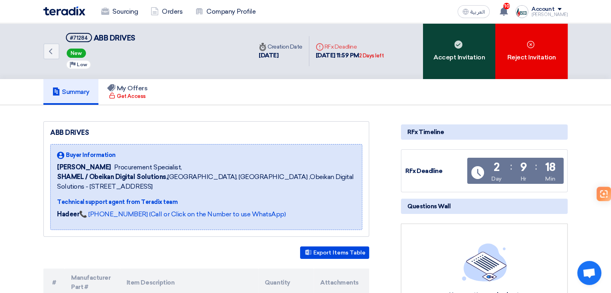
click at [457, 35] on div "Accept Invitation" at bounding box center [459, 51] width 72 height 56
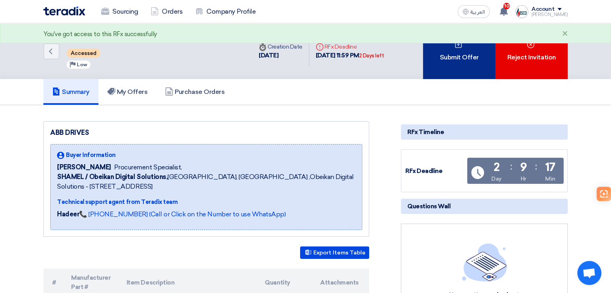
click at [463, 56] on div "Submit Offer" at bounding box center [459, 51] width 72 height 56
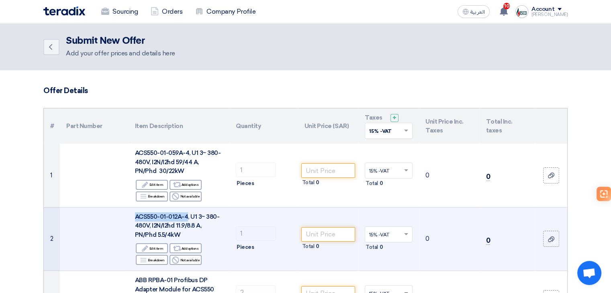
drag, startPoint x: 136, startPoint y: 214, endPoint x: 187, endPoint y: 217, distance: 51.1
click at [187, 217] on span "ACS550-01-012A-4, U1 3~ 380-480V, I2N/I2hd 11.9/8.8 A, PN/Phd 5.5/4kW" at bounding box center [177, 225] width 85 height 25
copy span "ACS550-01-012A-4"
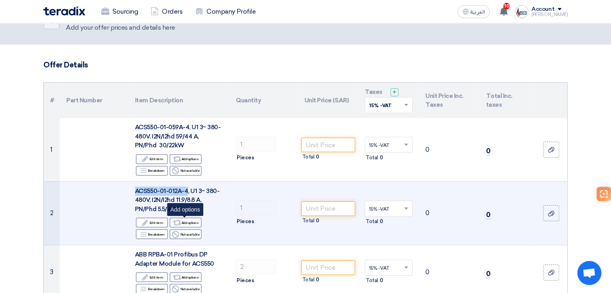
scroll to position [40, 0]
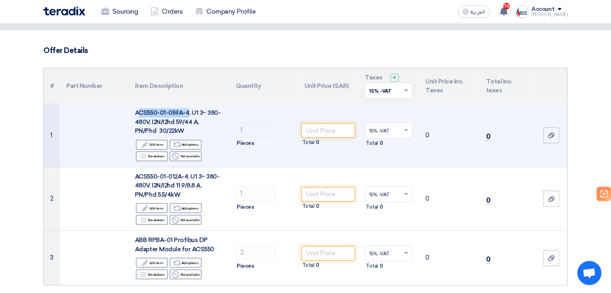
drag, startPoint x: 159, startPoint y: 113, endPoint x: 188, endPoint y: 113, distance: 28.5
click at [188, 113] on span "ACS550-01-059A-4, U1 3~ 380-480V, I2N/I2hd 59/44 A, PN/Phd 30/22kW" at bounding box center [178, 121] width 86 height 25
drag, startPoint x: 172, startPoint y: 111, endPoint x: 189, endPoint y: 113, distance: 17.0
click at [189, 113] on span "ACS550-01-059A-4, U1 3~ 380-480V, I2N/I2hd 59/44 A, PN/Phd 30/22kW" at bounding box center [178, 121] width 86 height 25
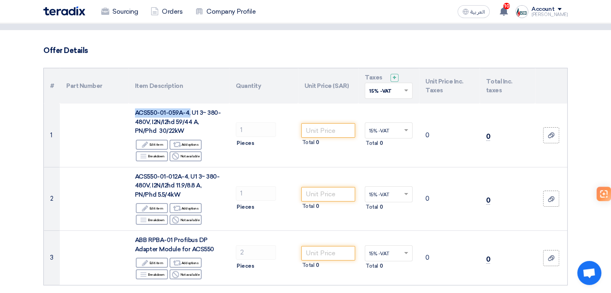
copy span "ACS550-01-059A-4,"
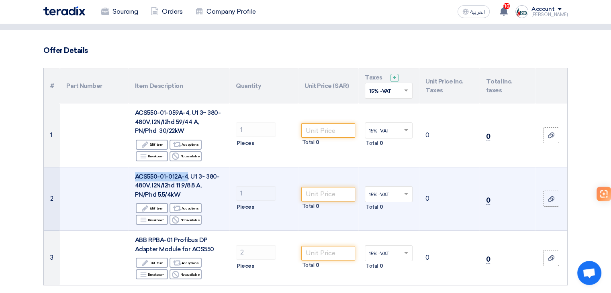
drag, startPoint x: 135, startPoint y: 178, endPoint x: 191, endPoint y: 175, distance: 56.7
click at [186, 174] on span "ACS550-01-012A-4, U1 3~ 380-480V, I2N/I2hd 11.9/8.8 A, PN/Phd 5.5/4kW" at bounding box center [177, 185] width 85 height 25
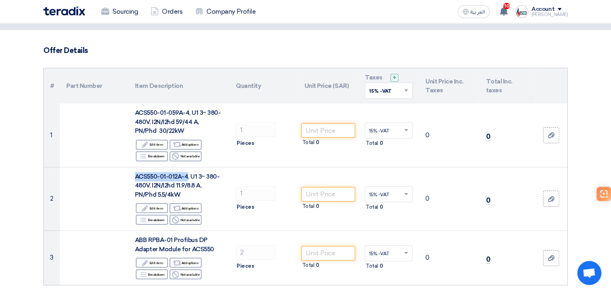
copy span "ACS550-01-012A-4"
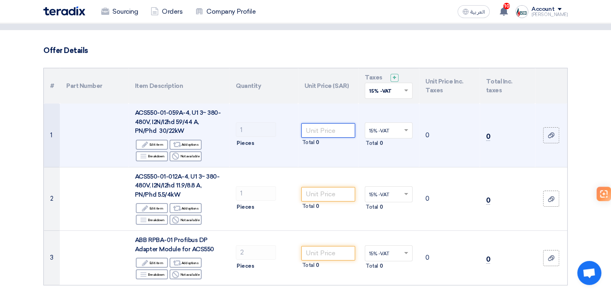
drag, startPoint x: 336, startPoint y: 132, endPoint x: 332, endPoint y: 132, distance: 4.0
click at [335, 132] on input "number" at bounding box center [328, 130] width 54 height 14
type input "5549"
click at [270, 160] on td "1 Pieces" at bounding box center [263, 136] width 69 height 64
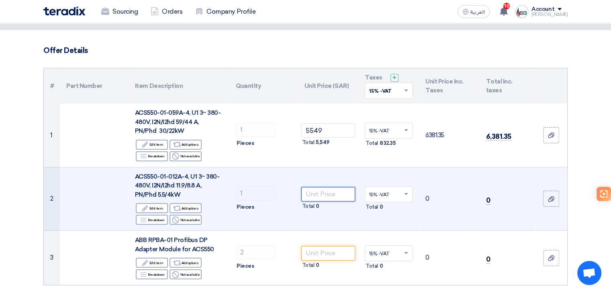
click at [334, 191] on input "number" at bounding box center [328, 194] width 54 height 14
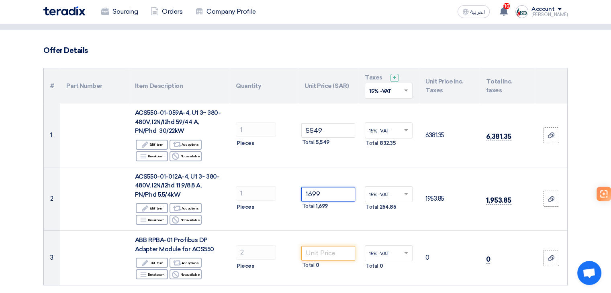
type input "1699"
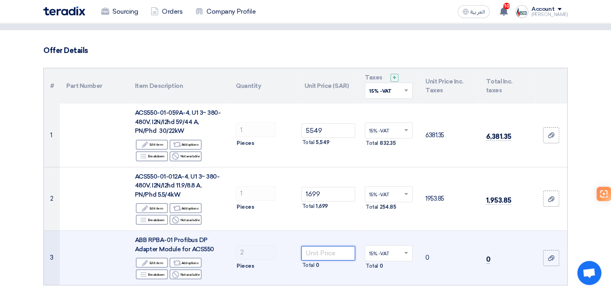
click at [333, 250] on input "number" at bounding box center [328, 253] width 54 height 14
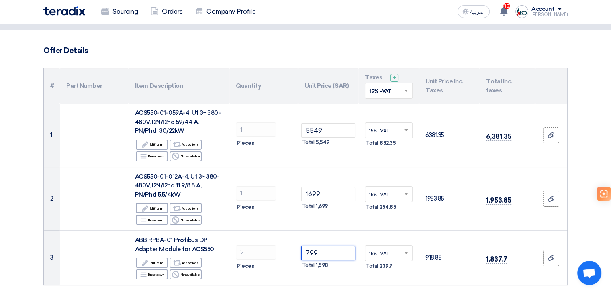
type input "799"
drag, startPoint x: 593, startPoint y: 171, endPoint x: 596, endPoint y: 163, distance: 8.7
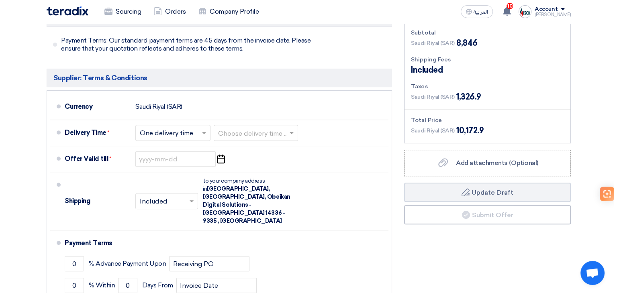
scroll to position [381, 0]
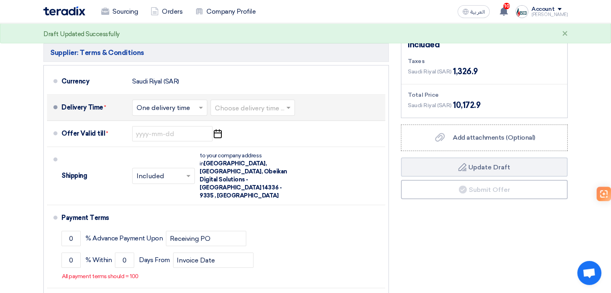
click at [262, 105] on input "text" at bounding box center [253, 109] width 76 height 12
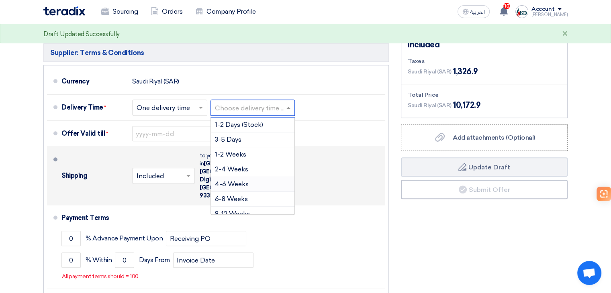
drag, startPoint x: 248, startPoint y: 181, endPoint x: 262, endPoint y: 166, distance: 21.0
click at [248, 182] on span "4-6 Weeks" at bounding box center [232, 184] width 34 height 8
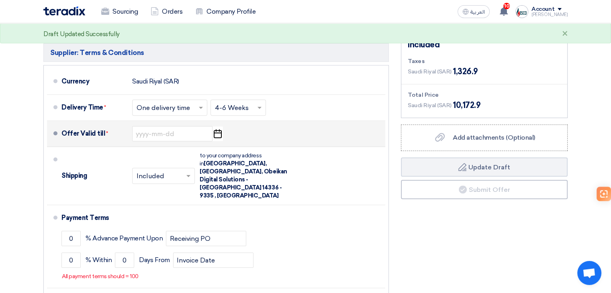
click at [219, 133] on icon "Pick a date" at bounding box center [217, 134] width 11 height 14
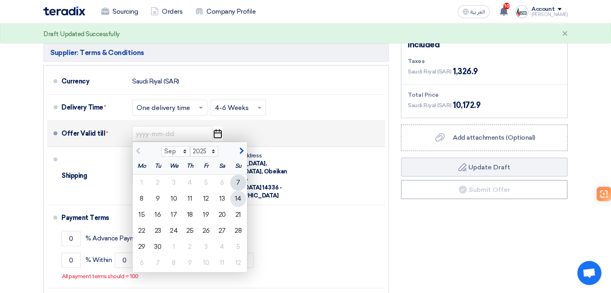
click at [241, 198] on div "14" at bounding box center [238, 199] width 16 height 16
type input "[DATE]"
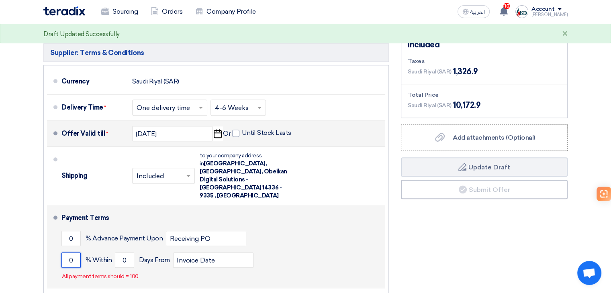
click at [81, 250] on div "0 % Within 0 Days From Invoice Date" at bounding box center [221, 261] width 321 height 22
type input "100"
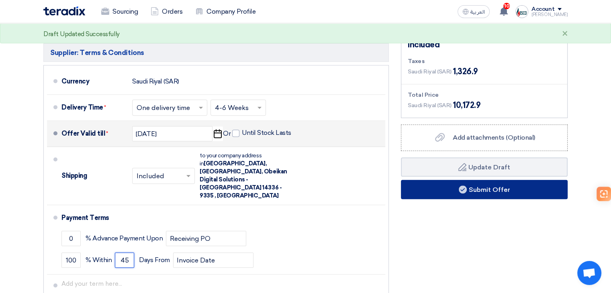
type input "45"
click at [491, 195] on button "Submit Offer" at bounding box center [484, 189] width 167 height 19
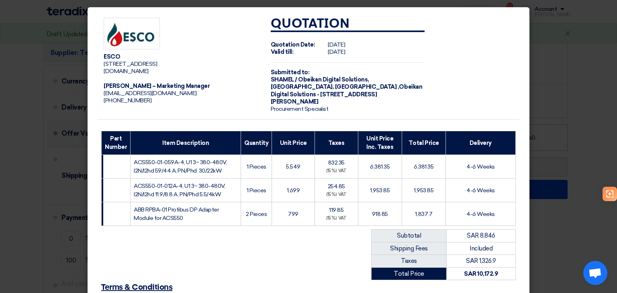
scroll to position [109, 0]
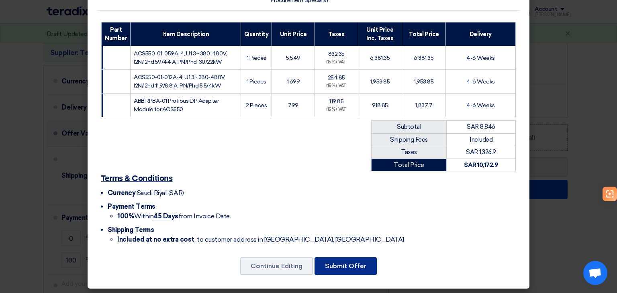
click at [350, 266] on button "Submit Offer" at bounding box center [346, 267] width 62 height 18
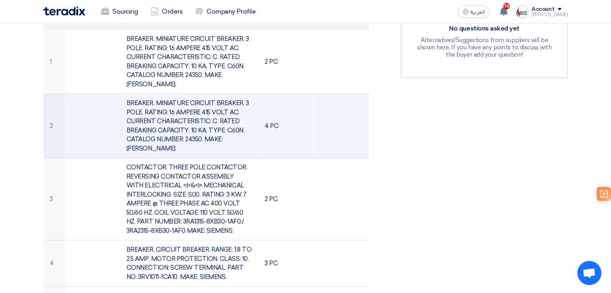
scroll to position [281, 0]
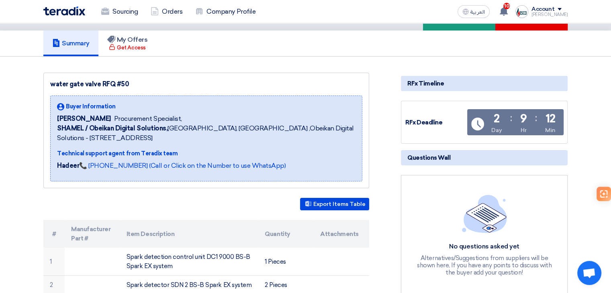
scroll to position [201, 0]
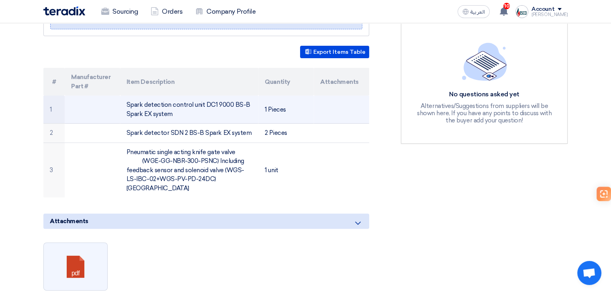
drag, startPoint x: 203, startPoint y: 102, endPoint x: 257, endPoint y: 105, distance: 54.7
click at [257, 105] on td "Spark detection control unit DC1 9000 BS-B Spark EX system" at bounding box center [189, 110] width 139 height 28
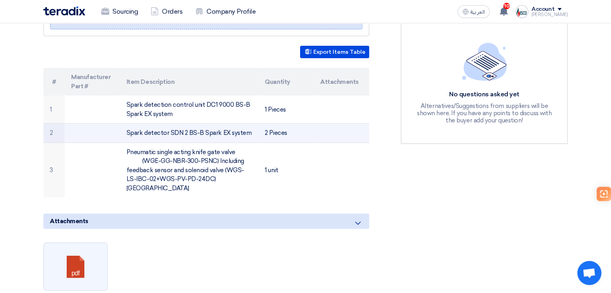
drag, startPoint x: 168, startPoint y: 131, endPoint x: 244, endPoint y: 133, distance: 76.8
click at [244, 133] on td "Spark detector SDN 2 BS-B Spark EX system" at bounding box center [189, 133] width 139 height 19
copy td "SDN 2 BS-B Spark EX system"
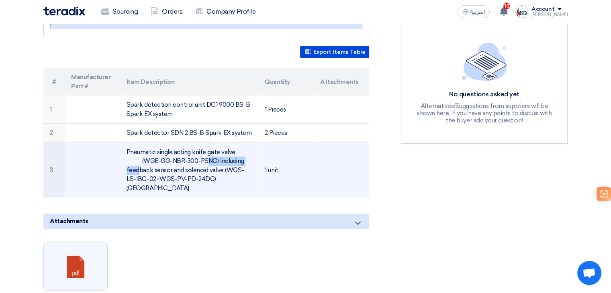
drag, startPoint x: 143, startPoint y: 160, endPoint x: 213, endPoint y: 162, distance: 70.0
click at [213, 162] on td "Pneumatic single acting knife gate valve (WGE-GG-NBR-300-PSNC) Including feedba…" at bounding box center [189, 170] width 139 height 55
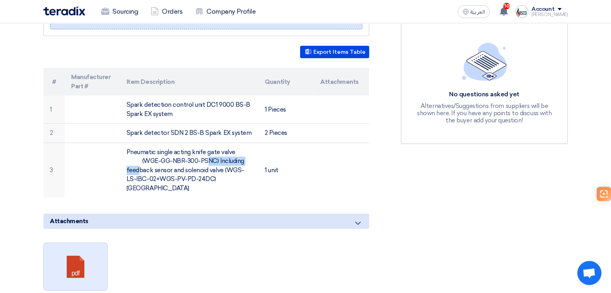
click at [62, 272] on link at bounding box center [76, 267] width 64 height 48
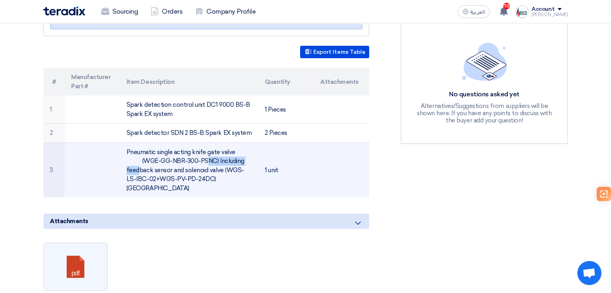
drag, startPoint x: 48, startPoint y: 72, endPoint x: 283, endPoint y: 180, distance: 258.4
click at [283, 180] on table "# Manufacturer Part # Item Description Quantity Attachments 1 Spark detection c…" at bounding box center [206, 133] width 326 height 130
copy table "# Manufacturer Part # Item Description Quantity Attachments 1 Spark detection c…"
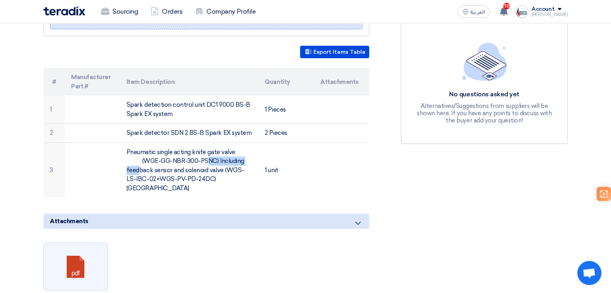
click at [189, 92] on th "Item Description" at bounding box center [189, 82] width 139 height 28
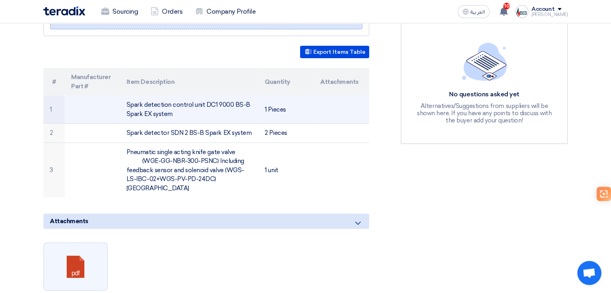
drag, startPoint x: 202, startPoint y: 102, endPoint x: 248, endPoint y: 107, distance: 45.6
click at [248, 107] on td "Spark detection control unit DC1 9000 BS-B Spark EX system" at bounding box center [189, 110] width 139 height 28
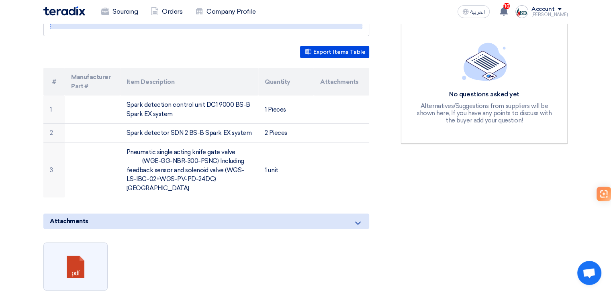
scroll to position [0, 0]
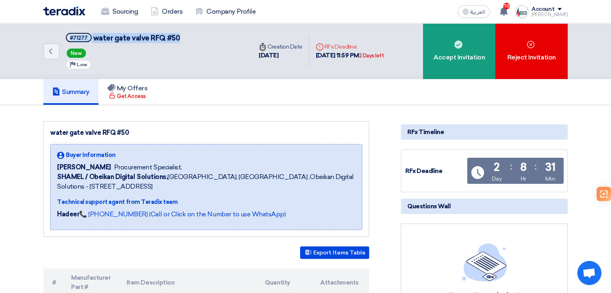
drag, startPoint x: 160, startPoint y: 40, endPoint x: 209, endPoint y: 42, distance: 49.5
click at [204, 41] on div "Back #71277 water gate valve RFQ #50 New Priority Low" at bounding box center [147, 51] width 209 height 56
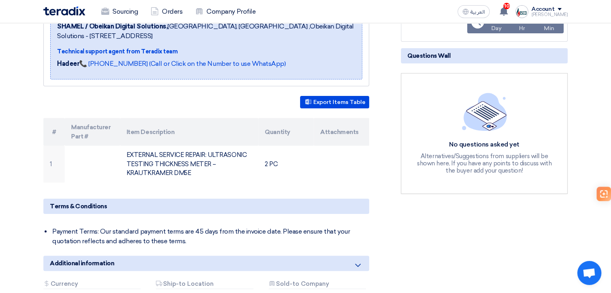
scroll to position [161, 0]
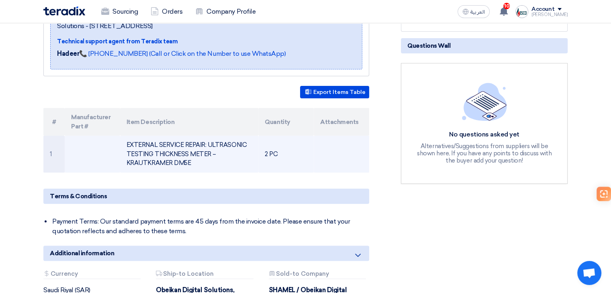
drag, startPoint x: 125, startPoint y: 163, endPoint x: 197, endPoint y: 164, distance: 71.1
click at [197, 164] on td "EXTERNAL SERVICE REPAIR: ULTRASONIC TESTING THICKNESS METER – KRAUTKRAMER DM5E" at bounding box center [189, 154] width 139 height 37
copy td "[PERSON_NAME] DM5E"
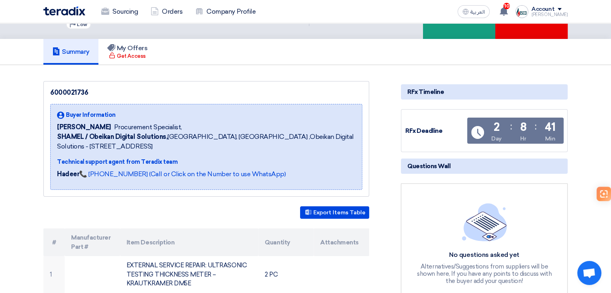
scroll to position [16, 0]
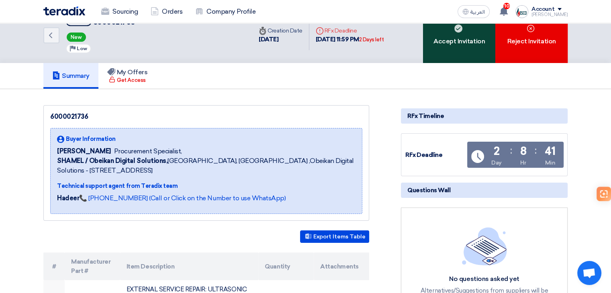
click at [478, 56] on div "Accept Invitation" at bounding box center [459, 35] width 72 height 56
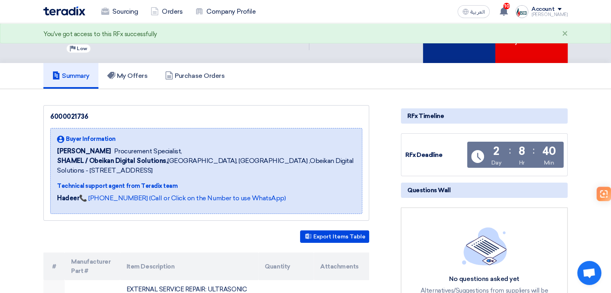
click at [476, 51] on div "Submit Offer" at bounding box center [459, 35] width 72 height 56
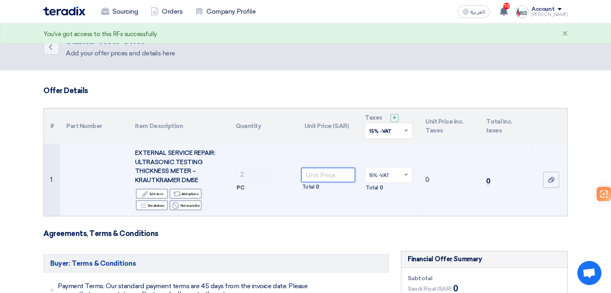
click at [325, 176] on input "number" at bounding box center [328, 175] width 54 height 14
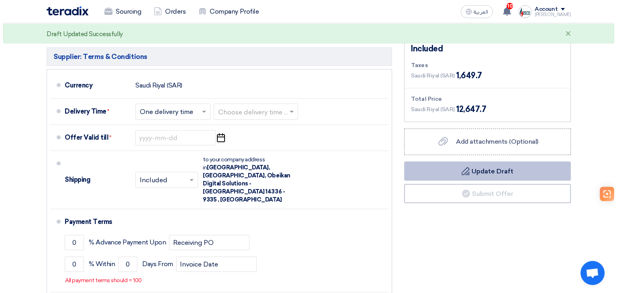
scroll to position [270, 0]
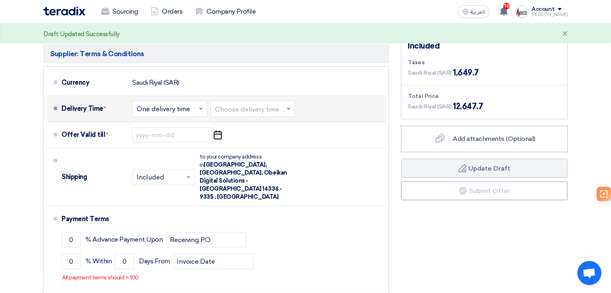
type input "5499"
click at [270, 116] on div "Choose delivery time ..." at bounding box center [253, 109] width 84 height 16
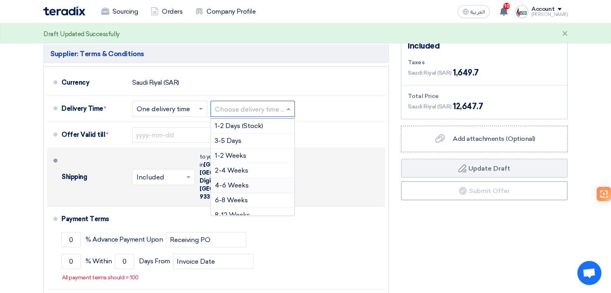
click at [256, 180] on div "4-6 Weeks" at bounding box center [253, 185] width 84 height 15
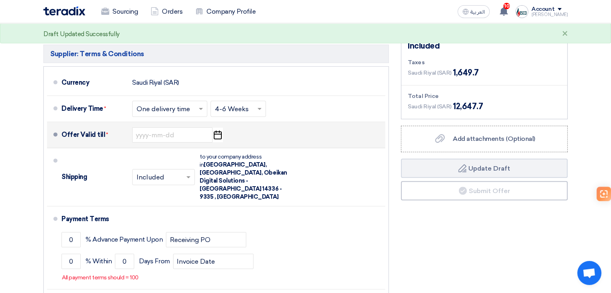
click at [219, 135] on icon "Pick a date" at bounding box center [217, 135] width 11 height 14
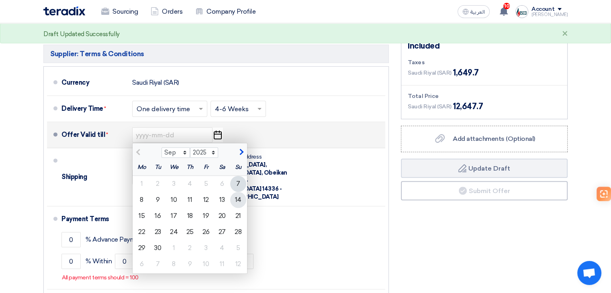
click at [237, 198] on div "14" at bounding box center [238, 200] width 16 height 16
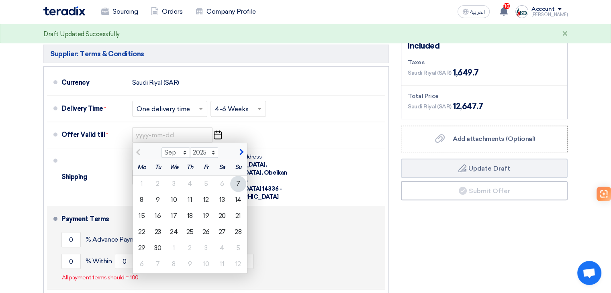
type input "[DATE]"
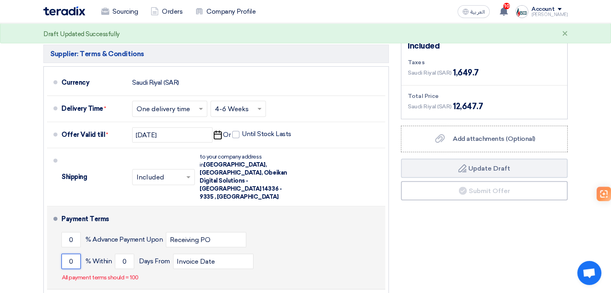
click at [78, 254] on input "0" at bounding box center [70, 261] width 19 height 15
type input "100"
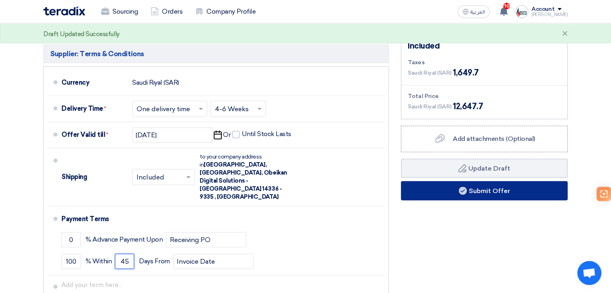
type input "45"
click at [438, 190] on button "Submit Offer" at bounding box center [484, 190] width 167 height 19
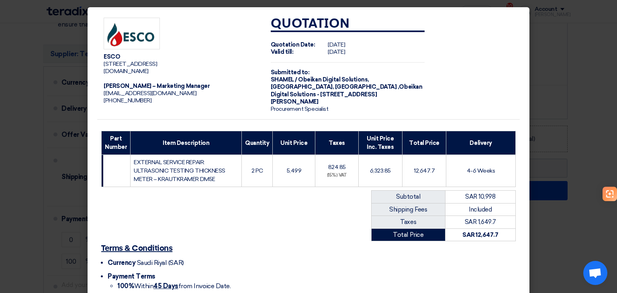
scroll to position [72, 0]
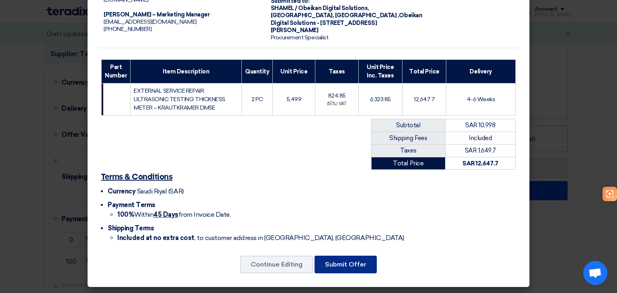
drag, startPoint x: 331, startPoint y: 261, endPoint x: 420, endPoint y: 178, distance: 122.0
click at [333, 261] on button "Submit Offer" at bounding box center [346, 265] width 62 height 18
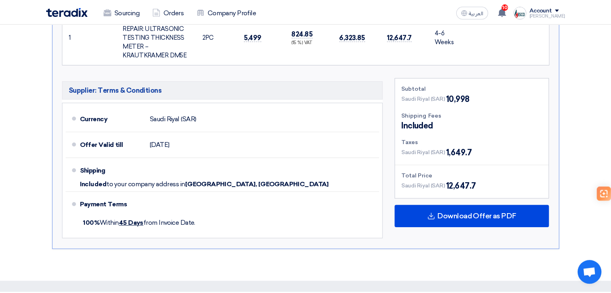
scroll to position [32, 0]
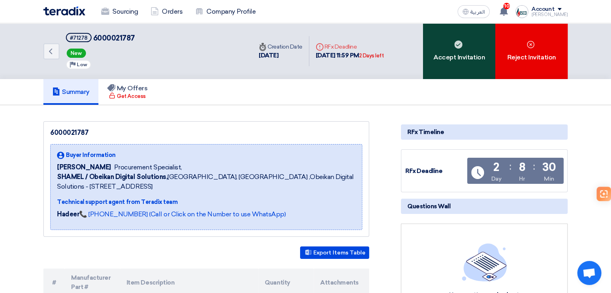
click at [445, 66] on div "Accept Invitation" at bounding box center [459, 51] width 72 height 56
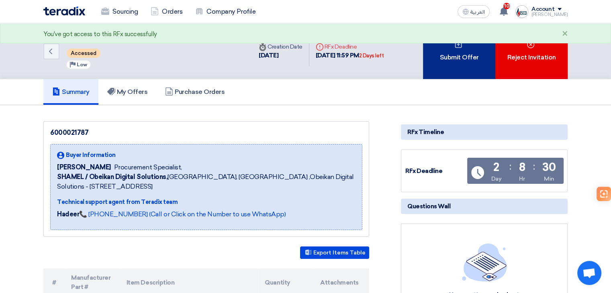
click at [448, 61] on div "Submit Offer" at bounding box center [459, 51] width 72 height 56
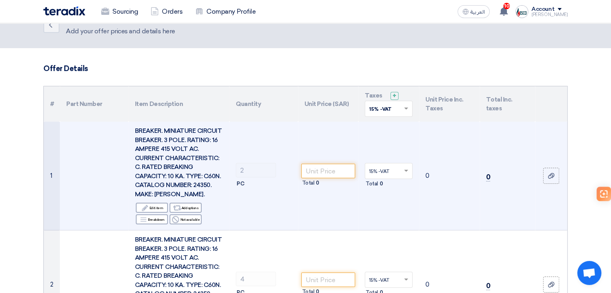
scroll to position [40, 0]
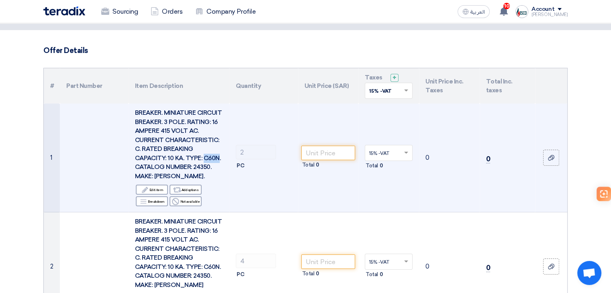
drag, startPoint x: 153, startPoint y: 166, endPoint x: 169, endPoint y: 168, distance: 15.8
click at [169, 168] on span "BREAKER. MINIATURE CIRCUIT BREAKER. 3 POLE. RATING: 16 AMPERE 415 VOLT AC. CURR…" at bounding box center [178, 144] width 87 height 71
copy span "C60N"
click at [332, 156] on input "number" at bounding box center [328, 153] width 54 height 14
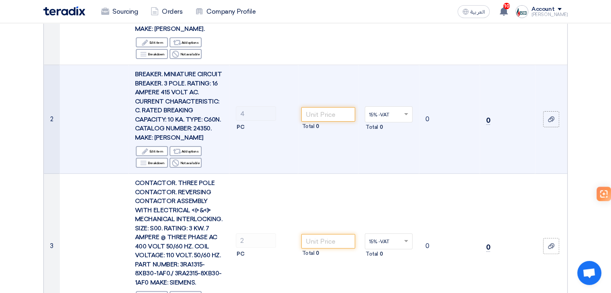
scroll to position [201, 0]
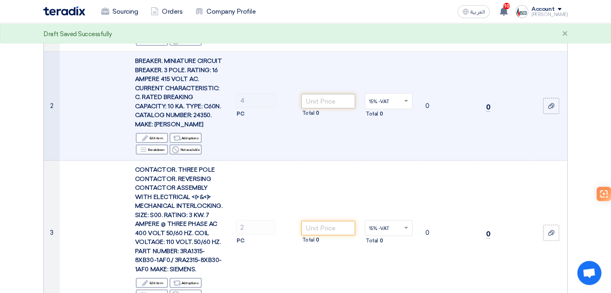
type input "99"
click at [335, 109] on input "number" at bounding box center [328, 101] width 54 height 14
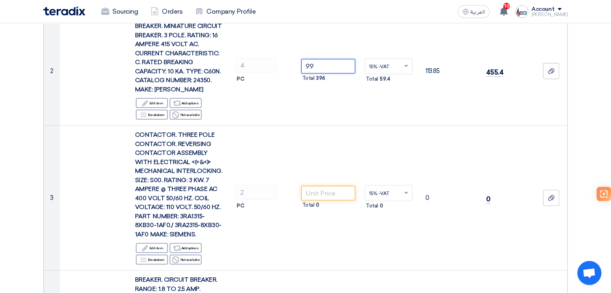
scroll to position [241, 0]
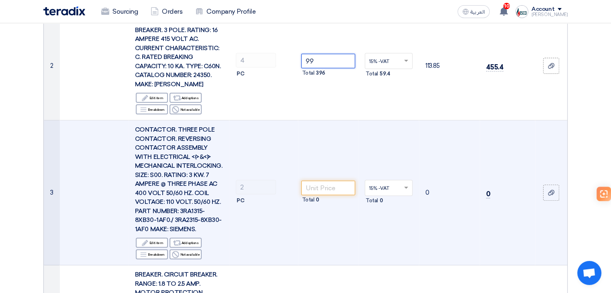
type input "99"
drag, startPoint x: 180, startPoint y: 227, endPoint x: 170, endPoint y: 238, distance: 14.8
click at [170, 233] on span "CONTACTOR. THREE POLE CONTACTOR. REVERSING CONTACTOR ASSEMBLY WITH ELECTRICAL <…" at bounding box center [178, 179] width 87 height 107
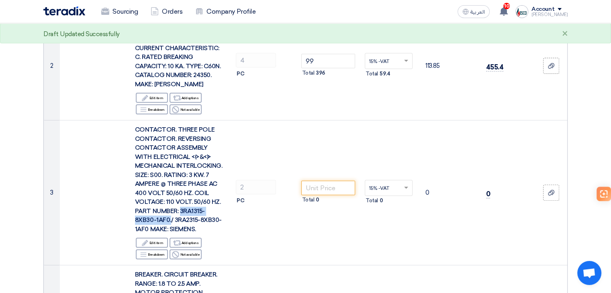
copy span "3RA1315-8XB30-1AF0."
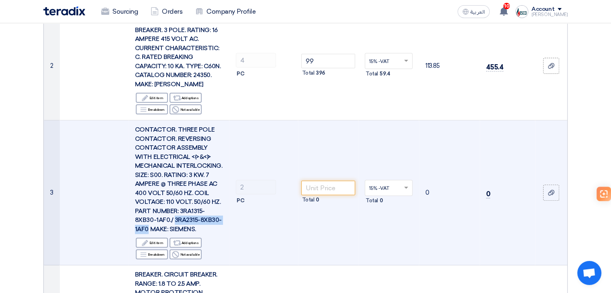
drag, startPoint x: 174, startPoint y: 238, endPoint x: 148, endPoint y: 246, distance: 27.5
click at [148, 233] on span "CONTACTOR. THREE POLE CONTACTOR. REVERSING CONTACTOR ASSEMBLY WITH ELECTRICAL <…" at bounding box center [178, 179] width 87 height 107
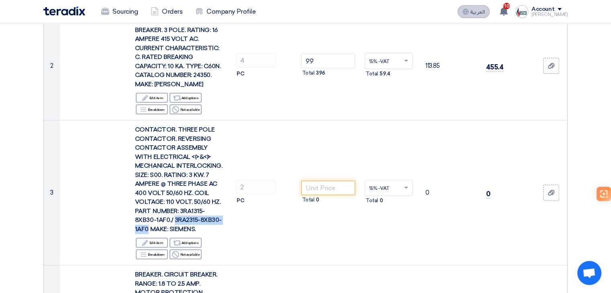
copy span "3RA2315-8XB30-1AF0"
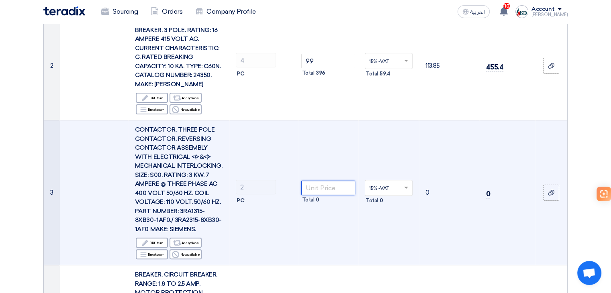
click at [324, 195] on input "number" at bounding box center [328, 188] width 54 height 14
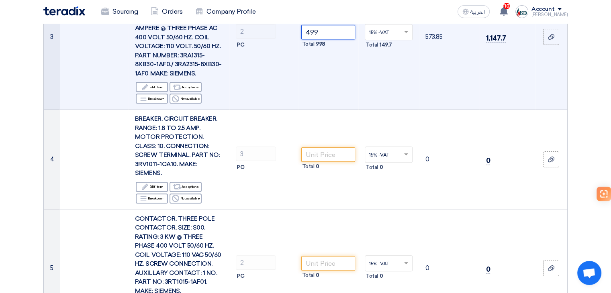
scroll to position [402, 0]
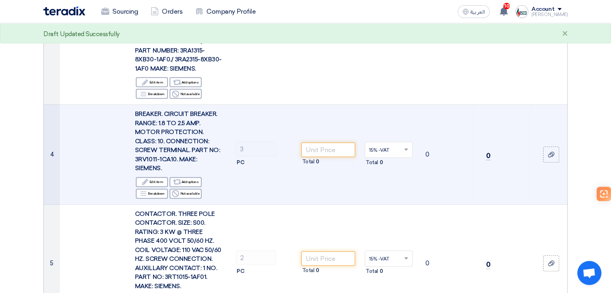
type input "499"
drag, startPoint x: 196, startPoint y: 168, endPoint x: 151, endPoint y: 180, distance: 46.3
click at [151, 172] on span "BREAKER. CIRCUIT BREAKER. RANGE: 1.8 TO 2.5 AMP. MOTOR PROTECTION. CLASS: 10. C…" at bounding box center [177, 141] width 85 height 61
copy span "3RV1011-1CA10"
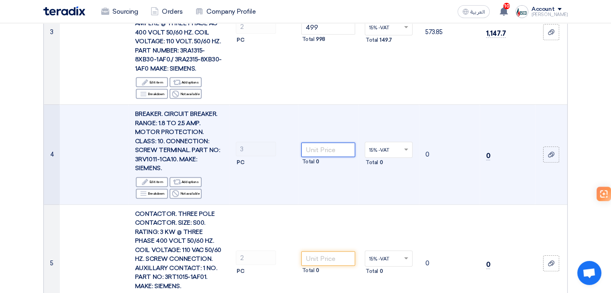
click at [324, 157] on input "number" at bounding box center [328, 150] width 54 height 14
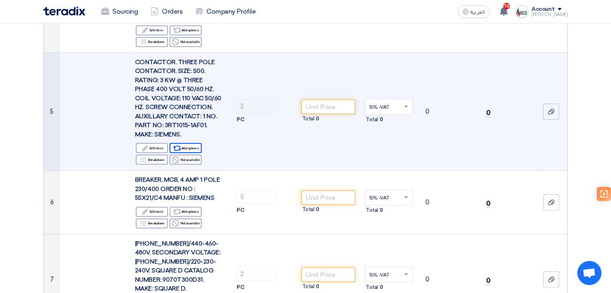
scroll to position [563, 0]
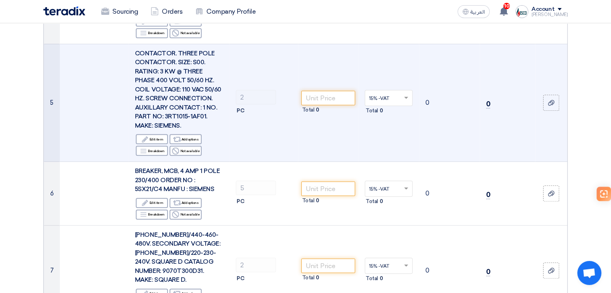
type input "215"
drag, startPoint x: 164, startPoint y: 124, endPoint x: 242, endPoint y: 113, distance: 77.9
click at [203, 124] on span "CONTACTOR. THREE POLE CONTACTOR. SIZE: S00. RATING: 3 KW @ THREE PHASE 400 VOLT…" at bounding box center [178, 90] width 86 height 80
copy span "3RT1015-1AF01"
click at [319, 105] on input "number" at bounding box center [328, 98] width 54 height 14
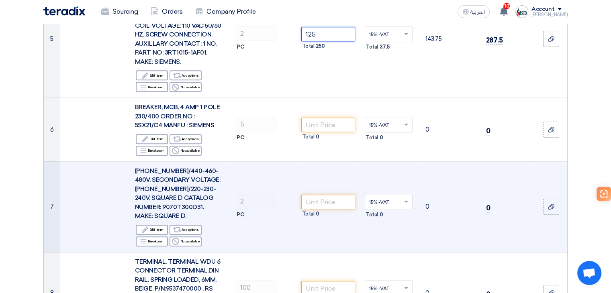
scroll to position [683, 0]
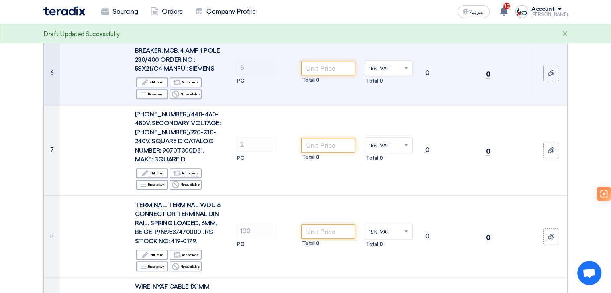
type input "125"
drag, startPoint x: 195, startPoint y: 65, endPoint x: 221, endPoint y: 68, distance: 26.7
click at [221, 68] on div "BREAKER, MCB, 4 AMP 1 POLE 230/400 ORDER NO : 5SX21/C4 MANFU : SIEMENS" at bounding box center [179, 59] width 88 height 27
copy span "5SX21/C4"
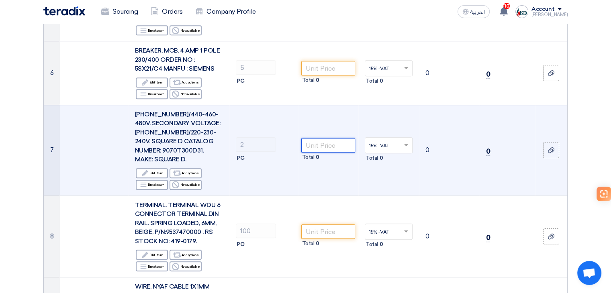
click at [323, 153] on input "number" at bounding box center [328, 145] width 54 height 14
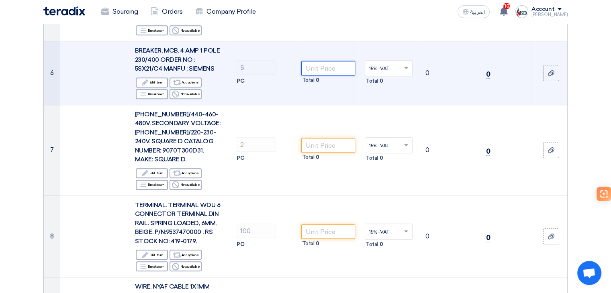
click at [322, 76] on input "number" at bounding box center [328, 68] width 54 height 14
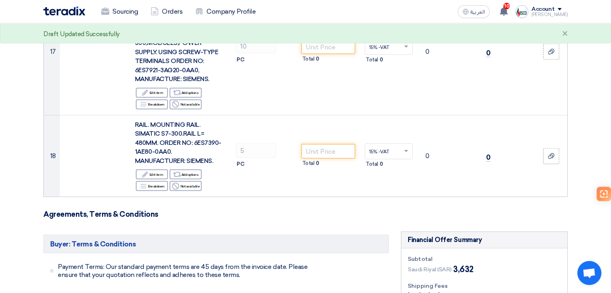
scroll to position [1786, 0]
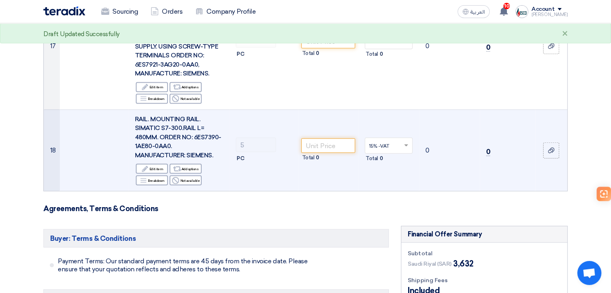
type input "229"
drag, startPoint x: 194, startPoint y: 143, endPoint x: 170, endPoint y: 152, distance: 25.3
click at [170, 152] on span "RAIL. MOUNTING RAIL. SIMATIC S7-300.RAIL L= 480MM. ORDER NO: 6ES7390-1AE80-0AA0…" at bounding box center [178, 137] width 86 height 43
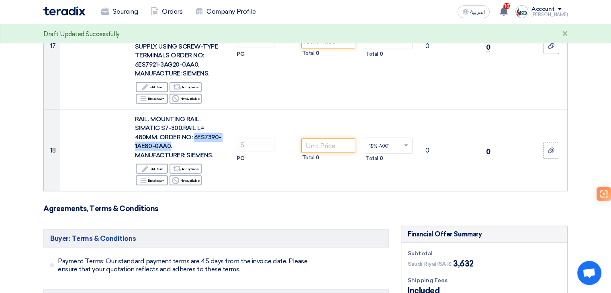
copy span "6ES7390-1AE80-0AA0"
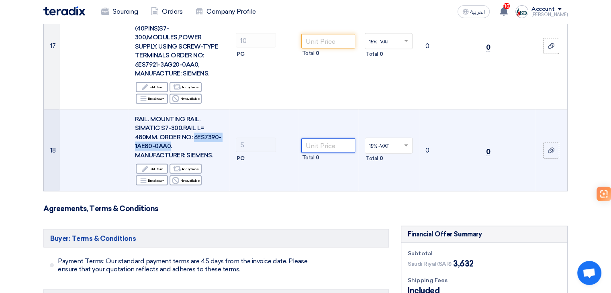
click at [314, 153] on input "number" at bounding box center [328, 146] width 54 height 14
click at [315, 153] on input "number" at bounding box center [328, 146] width 54 height 14
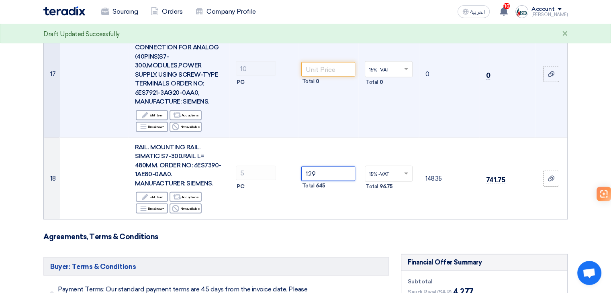
scroll to position [1746, 0]
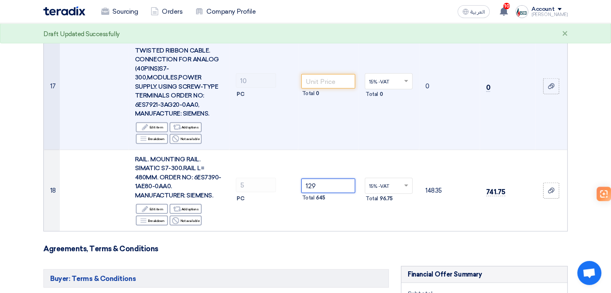
type input "129"
drag, startPoint x: 135, startPoint y: 110, endPoint x: 195, endPoint y: 114, distance: 60.4
click at [195, 114] on span "CONNECTOR.FRONT CONNECTOR WITH TWISTED RIBBON CABLE. CONNECTION FOR ANALOG (40P…" at bounding box center [177, 73] width 84 height 89
copy span "6ES7921-3AG20-0AA0"
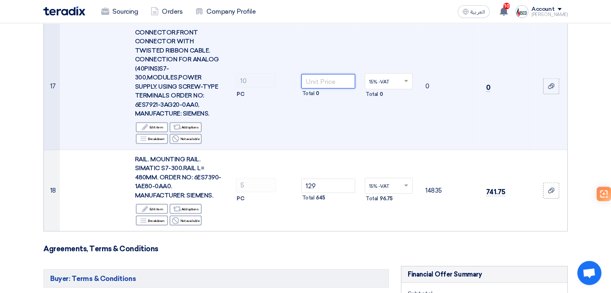
click at [329, 89] on input "number" at bounding box center [328, 81] width 54 height 14
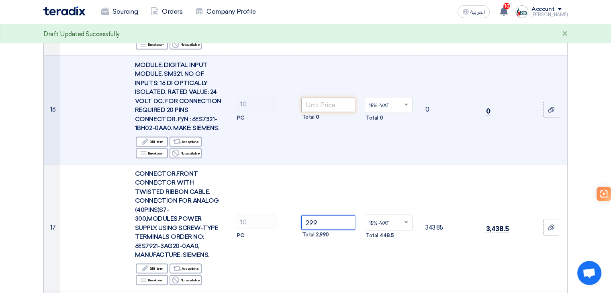
scroll to position [1585, 0]
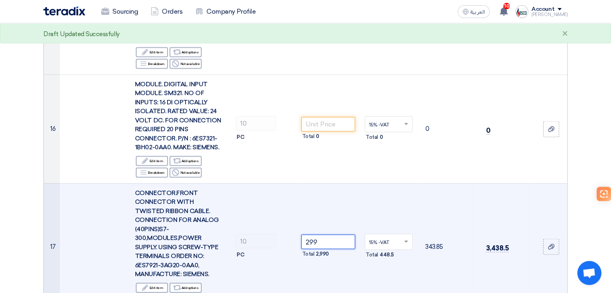
click at [332, 250] on input "299" at bounding box center [328, 242] width 54 height 14
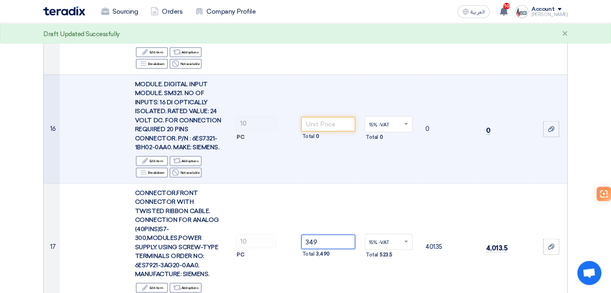
type input "349"
drag, startPoint x: 192, startPoint y: 158, endPoint x: 170, endPoint y: 162, distance: 21.6
click at [170, 152] on span "MODULE. DIGITAL INPUT MODULE. SM321. NO OF INPUTS: 16 DI OPTICALLY ISOLATED. RA…" at bounding box center [178, 116] width 86 height 71
copy span "6ES7321-1BH02-0AA0"
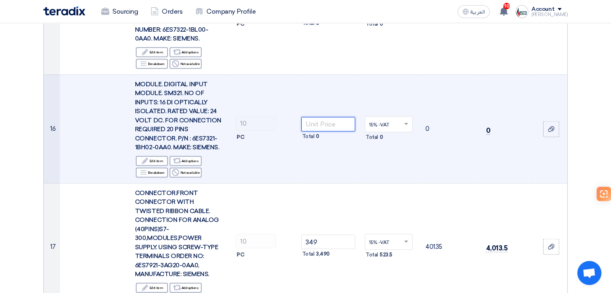
click at [323, 132] on input "number" at bounding box center [328, 124] width 54 height 14
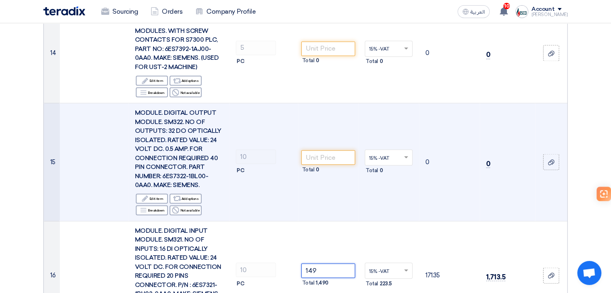
scroll to position [1424, 0]
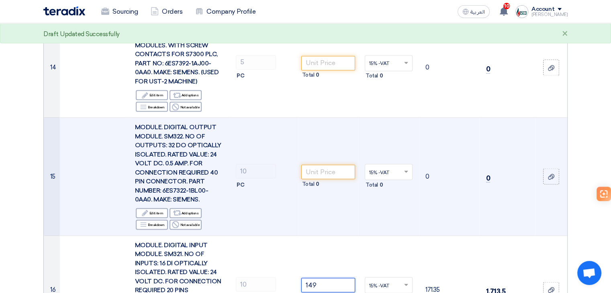
type input "149"
drag, startPoint x: 164, startPoint y: 151, endPoint x: 183, endPoint y: 153, distance: 19.0
click at [183, 153] on span "MODULE. DIGITAL OUTPUT MODULE. SM322. NO OF OUTPUTS: 32 DO OPTICALLY ISOLATED. …" at bounding box center [178, 163] width 86 height 80
copy span "SM322"
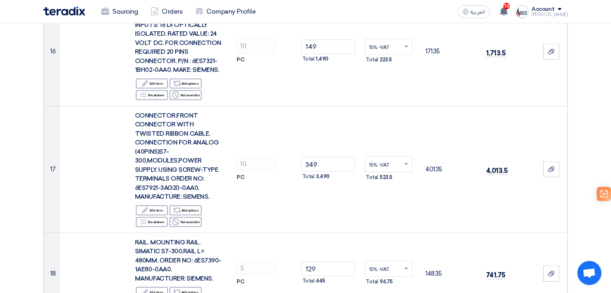
scroll to position [1665, 0]
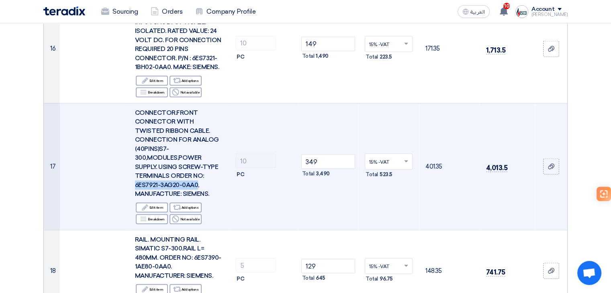
drag, startPoint x: 136, startPoint y: 191, endPoint x: 198, endPoint y: 192, distance: 61.9
click at [196, 190] on span "CONNECTOR.FRONT CONNECTOR WITH TWISTED RIBBON CABLE. CONNECTION FOR ANALOG (40P…" at bounding box center [177, 153] width 84 height 89
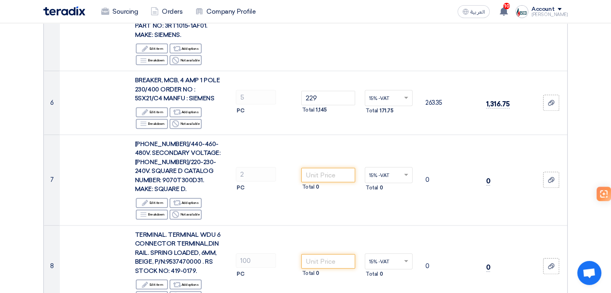
scroll to position [741, 0]
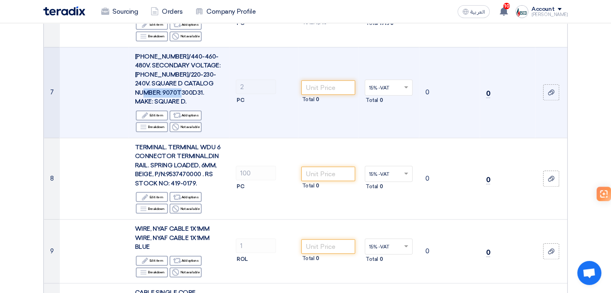
drag, startPoint x: 135, startPoint y: 98, endPoint x: 180, endPoint y: 131, distance: 55.2
click at [174, 103] on span "[PHONE_NUMBER]/440-460-480V. SECONDARY VOLTAGE: [PHONE_NUMBER]/220-230-240V. SQ…" at bounding box center [177, 79] width 85 height 53
click at [191, 132] on div "Reject Not available" at bounding box center [186, 127] width 32 height 10
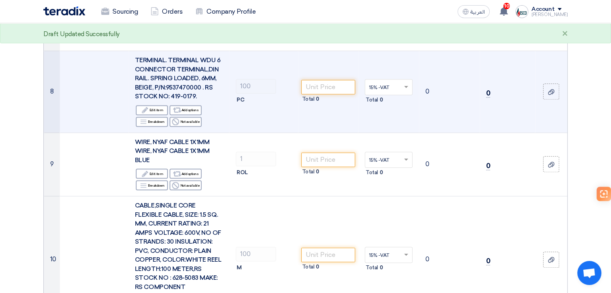
scroll to position [841, 0]
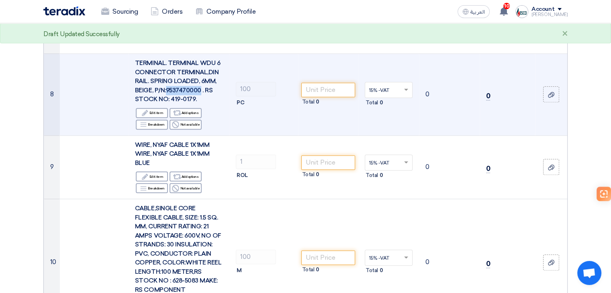
drag, startPoint x: 167, startPoint y: 97, endPoint x: 205, endPoint y: 125, distance: 47.8
click at [198, 99] on span "TERMINAL. TERMINAL WDU 6 CONNECTOR TERMINAL,DIN RAIL. SPRING LOADED, 6MM, BEIGE…" at bounding box center [177, 80] width 85 height 43
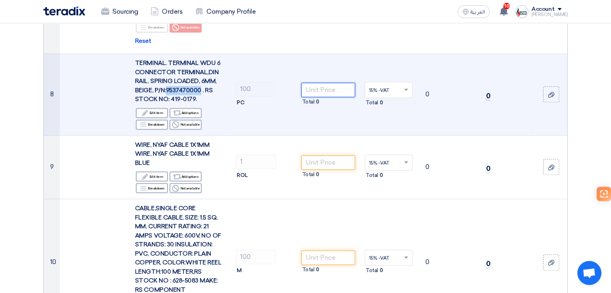
click at [310, 97] on input "number" at bounding box center [328, 90] width 54 height 14
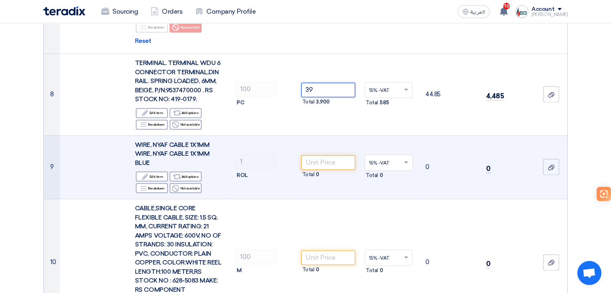
type input "39"
click at [264, 145] on td "1 ROL" at bounding box center [263, 167] width 69 height 64
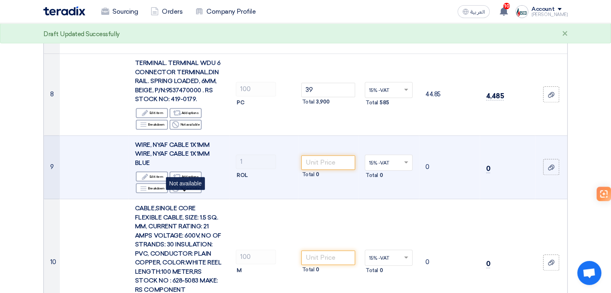
drag, startPoint x: 197, startPoint y: 194, endPoint x: 228, endPoint y: 173, distance: 38.0
click at [197, 193] on div "Reject Not available" at bounding box center [186, 188] width 32 height 10
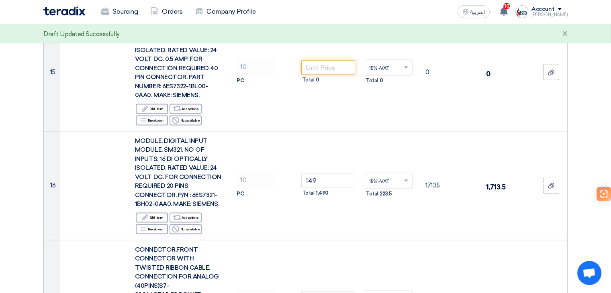
scroll to position [1564, 0]
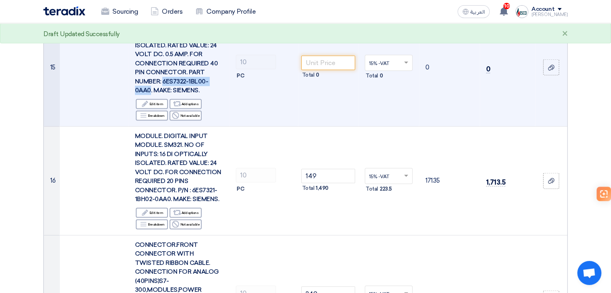
drag, startPoint x: 162, startPoint y: 97, endPoint x: 150, endPoint y: 107, distance: 15.8
click at [150, 94] on span "MODULE. DIGITAL OUTPUT MODULE. SM322. NO OF OUTPUTS: 32 DO OPTICALLY ISOLATED. …" at bounding box center [178, 54] width 86 height 80
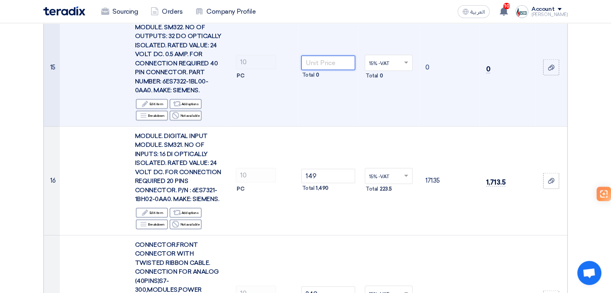
click at [324, 70] on input "number" at bounding box center [328, 63] width 54 height 14
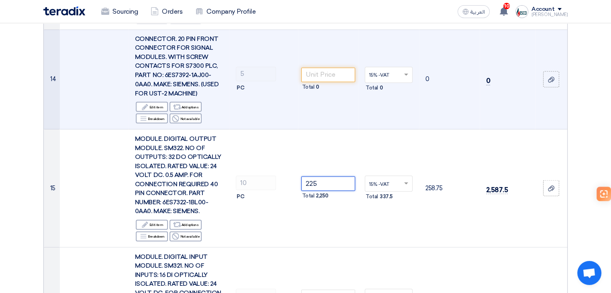
scroll to position [1403, 0]
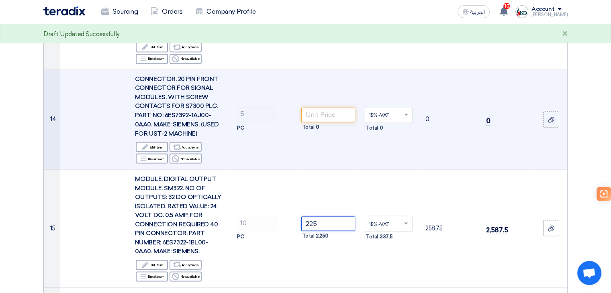
type input "225"
drag, startPoint x: 164, startPoint y: 132, endPoint x: 163, endPoint y: 140, distance: 8.1
click at [152, 137] on span "CONNECTOR. 20 PIN FRONT CONNECTOR FOR SIGNAL MODULES. WITH SCREW CONTACTS FOR S…" at bounding box center [177, 106] width 84 height 61
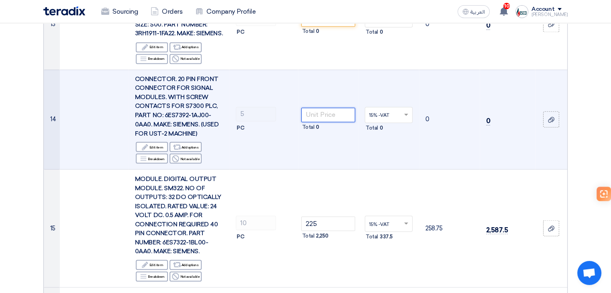
click at [329, 122] on input "number" at bounding box center [328, 115] width 54 height 14
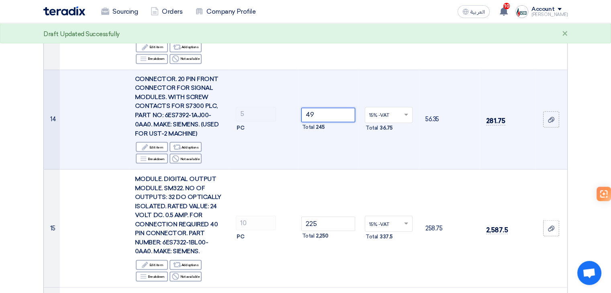
type input "4"
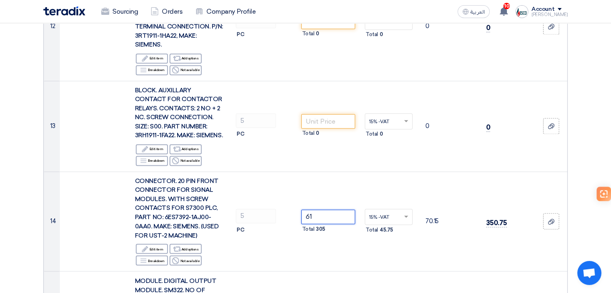
scroll to position [1323, 0]
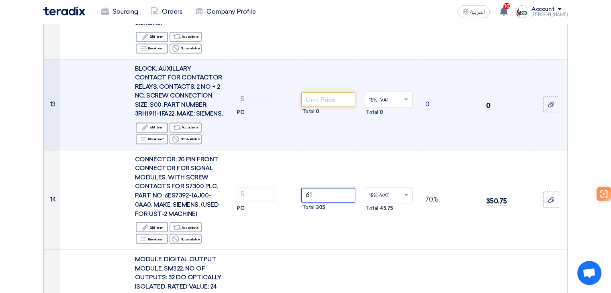
type input "61"
drag, startPoint x: 135, startPoint y: 119, endPoint x: 173, endPoint y: 122, distance: 37.9
click at [173, 118] on span "BLOCK. AUXILLARY CONTACT FOR CONTACTOR RELAYS. CONTACTS: 2 NO + 2 NC. SCREW CON…" at bounding box center [179, 91] width 88 height 53
click at [332, 107] on input "number" at bounding box center [328, 99] width 54 height 14
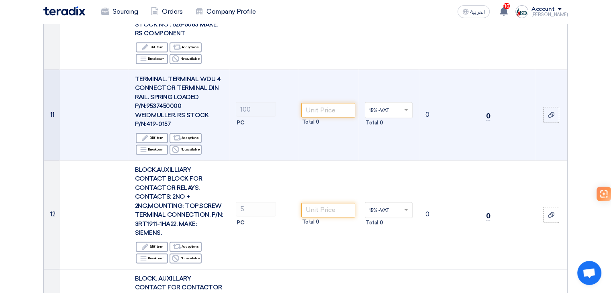
scroll to position [1122, 0]
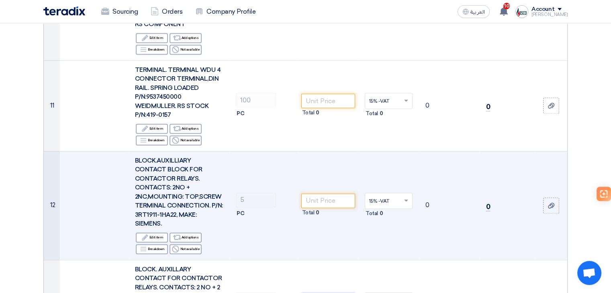
type input "69"
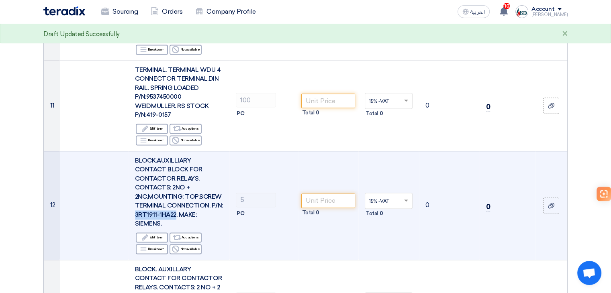
drag, startPoint x: 133, startPoint y: 224, endPoint x: 174, endPoint y: 225, distance: 40.2
click at [174, 225] on td "BLOCK.AUXILLIARY CONTACT BLOCK FOR CONTACTOR RELAYS. CONTACTS: 2NO + 2NC,MOUNTI…" at bounding box center [179, 205] width 101 height 109
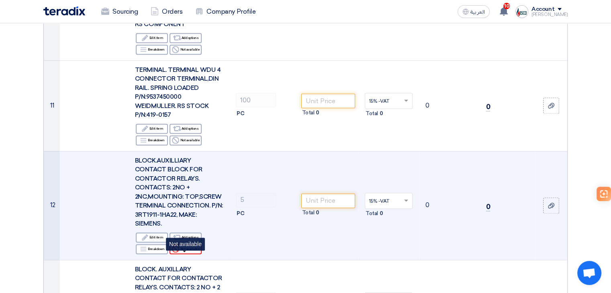
drag, startPoint x: 176, startPoint y: 258, endPoint x: 180, endPoint y: 254, distance: 4.5
click at [177, 253] on icon "Reject" at bounding box center [175, 249] width 7 height 7
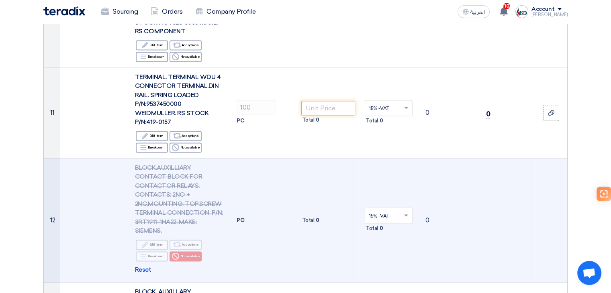
scroll to position [1082, 0]
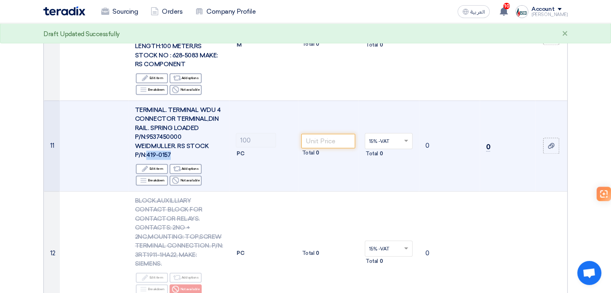
drag, startPoint x: 147, startPoint y: 161, endPoint x: 191, endPoint y: 164, distance: 44.3
click at [191, 160] on div "TERMINAL. TERMINAL WDU 4 CONNECTOR TERMINAL,DIN RAIL. SPRING LOADED P/N:9537450…" at bounding box center [179, 133] width 88 height 54
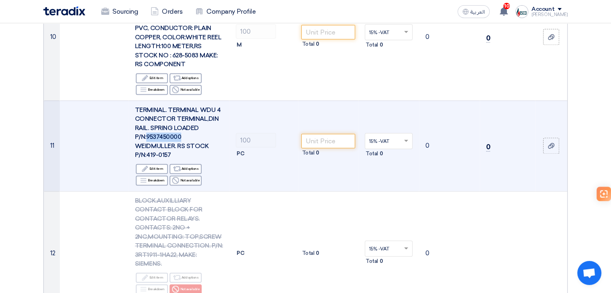
drag, startPoint x: 146, startPoint y: 142, endPoint x: 198, endPoint y: 143, distance: 51.5
click at [198, 143] on div "TERMINAL. TERMINAL WDU 4 CONNECTOR TERMINAL,DIN RAIL. SPRING LOADED P/N:9537450…" at bounding box center [179, 133] width 88 height 54
click at [334, 145] on input "number" at bounding box center [328, 141] width 54 height 14
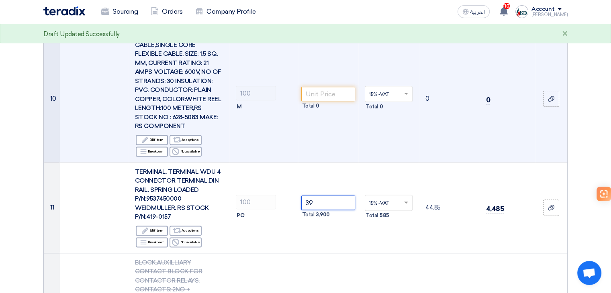
scroll to position [1002, 0]
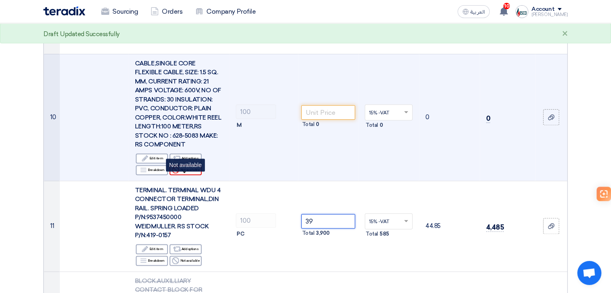
type input "39"
click at [193, 175] on div "Reject Not available" at bounding box center [186, 170] width 32 height 10
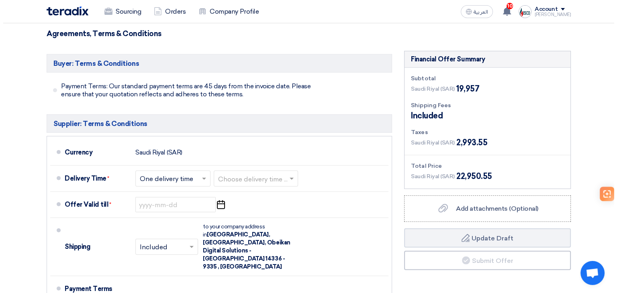
scroll to position [2163, 0]
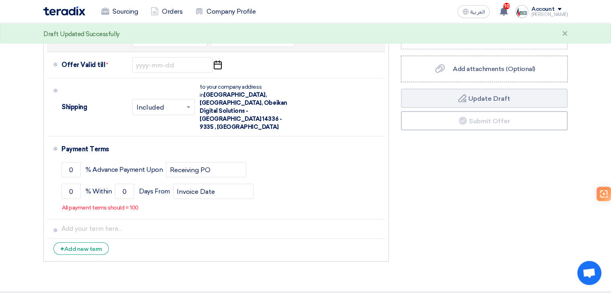
click at [256, 41] on input "text" at bounding box center [253, 40] width 76 height 12
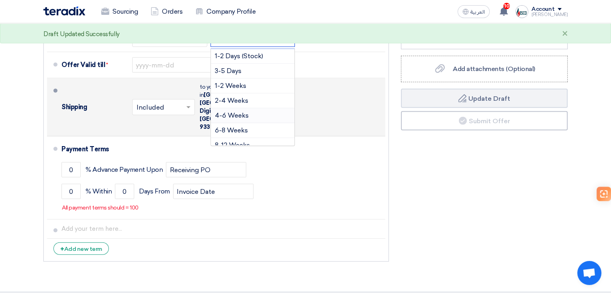
click at [250, 122] on div "4-6 Weeks" at bounding box center [253, 116] width 84 height 15
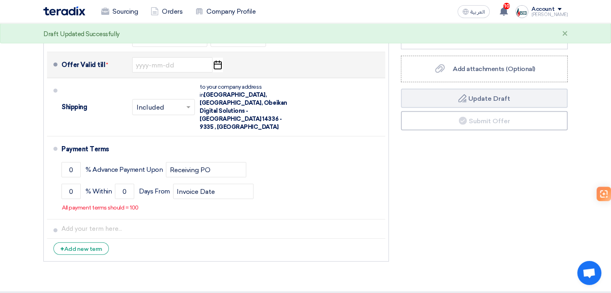
click at [217, 70] on use "button" at bounding box center [218, 65] width 8 height 9
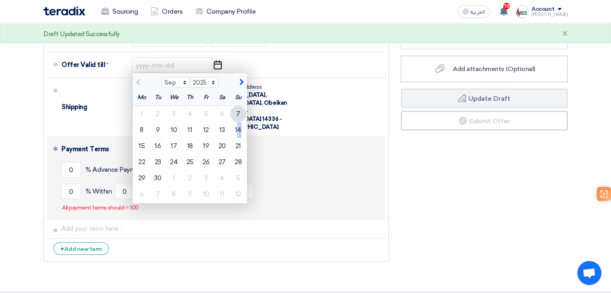
click at [239, 136] on div "14" at bounding box center [238, 130] width 16 height 16
type input "[DATE]"
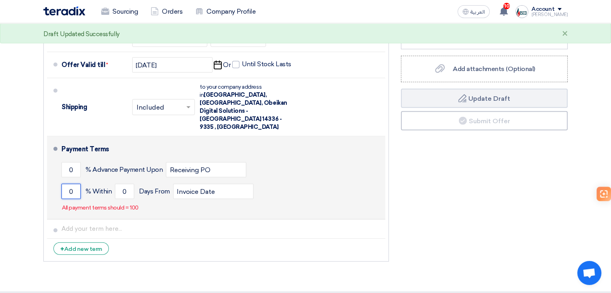
drag, startPoint x: 77, startPoint y: 180, endPoint x: 90, endPoint y: 180, distance: 12.9
click at [84, 181] on div "0 % [DATE] From Invoice Date" at bounding box center [221, 192] width 321 height 22
type input "100"
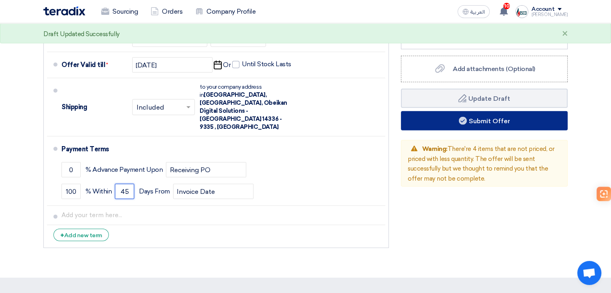
type input "45"
click at [495, 127] on button "Submit Offer" at bounding box center [484, 120] width 167 height 19
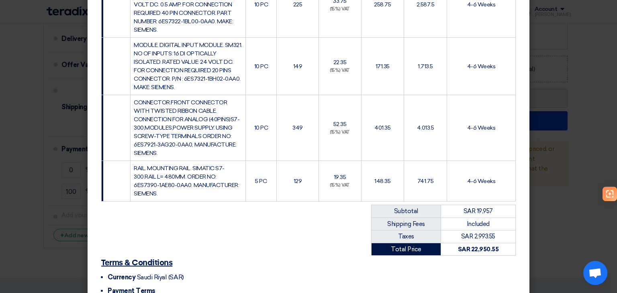
scroll to position [971, 0]
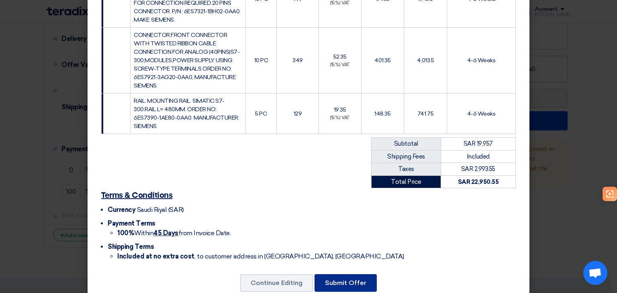
drag, startPoint x: 339, startPoint y: 266, endPoint x: 389, endPoint y: 195, distance: 86.5
click at [340, 275] on button "Submit Offer" at bounding box center [346, 284] width 62 height 18
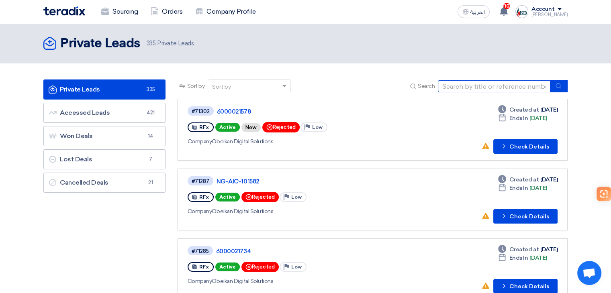
click at [465, 83] on input at bounding box center [494, 86] width 113 height 12
paste input "68210"
type input "68210"
click at [563, 88] on button "submit" at bounding box center [559, 86] width 18 height 12
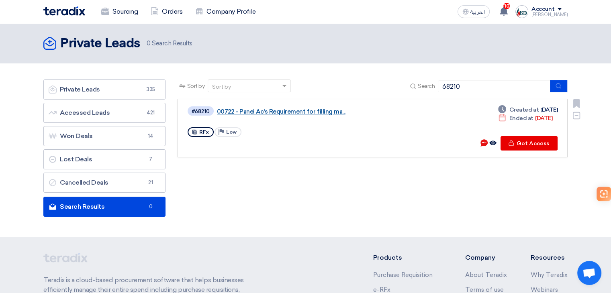
click at [325, 110] on link "00722 - Panel Ac's Requirement for filling ma..." at bounding box center [317, 111] width 201 height 7
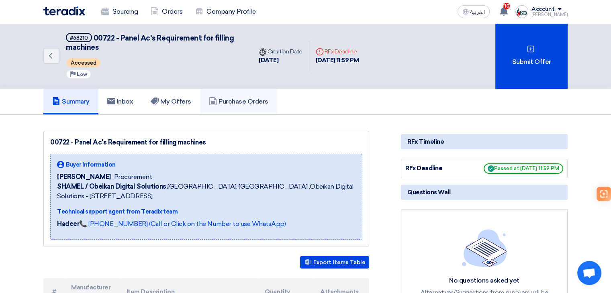
click at [254, 103] on h5 "Purchase Orders" at bounding box center [238, 102] width 59 height 8
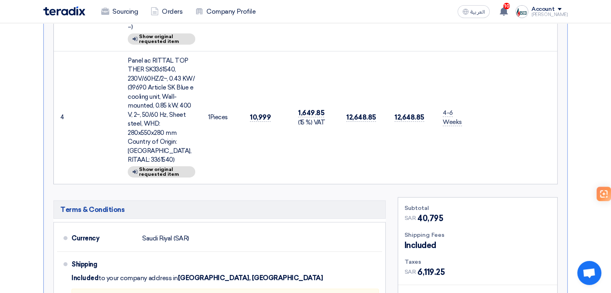
scroll to position [614, 0]
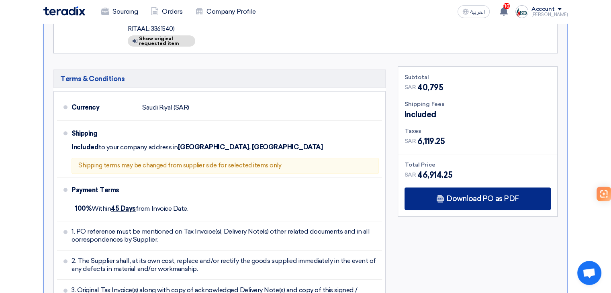
click at [484, 195] on span "Download PO as PDF" at bounding box center [483, 198] width 72 height 7
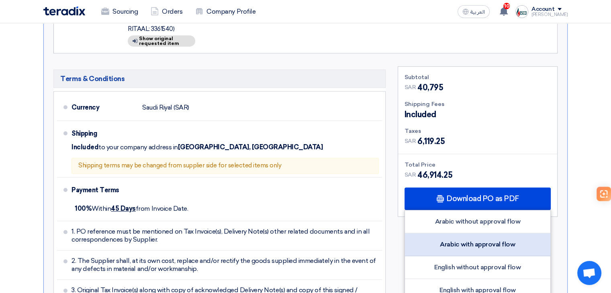
click at [488, 234] on div "Arabic with approval flow" at bounding box center [477, 245] width 145 height 23
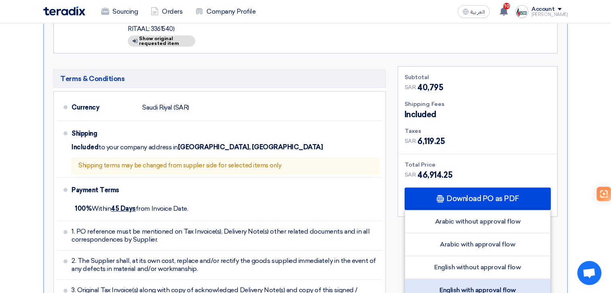
click at [482, 279] on div "English with approval flow" at bounding box center [477, 290] width 145 height 23
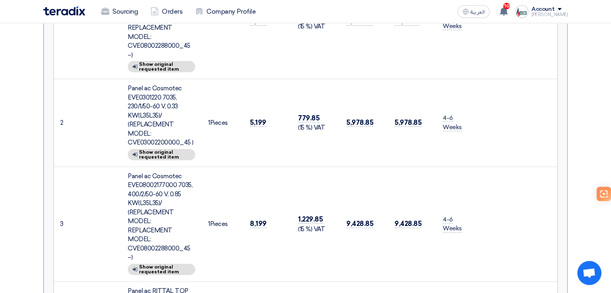
scroll to position [132, 0]
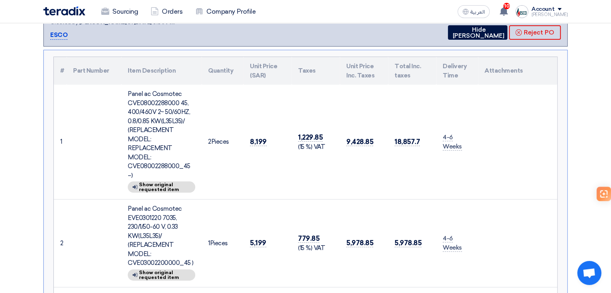
drag, startPoint x: 128, startPoint y: 91, endPoint x: 238, endPoint y: 141, distance: 120.0
click at [199, 163] on td "Panel ac Cosmotec CVE08002288000 45, 400/460V 2~ 50/60HZ, 0.8/0.85 KW(L35L35)/ …" at bounding box center [161, 142] width 80 height 115
copy div "Panel ac Cosmotec CVE08002288000 45, 400/460V 2~ 50/60HZ, 0.8/0.85 KW(L35L35)/ …"
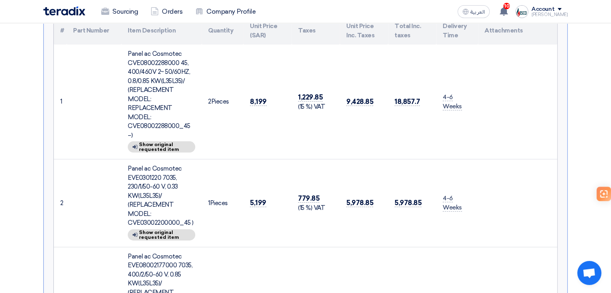
drag, startPoint x: 129, startPoint y: 156, endPoint x: 193, endPoint y: 209, distance: 82.8
click at [193, 209] on div "Panel ac Cosmotec EVE0301220 7035, 230/1/50-60 V, 0.33 KW(L35L35)/ (REPLACEMENT…" at bounding box center [162, 196] width 68 height 64
copy div "Panel ac Cosmotec EVE0301220 7035, 230/1/50-60 V, 0.33 KW(L35L35)/ (REPLACEMENT…"
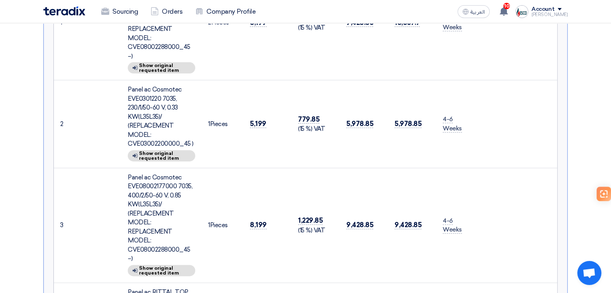
scroll to position [252, 0]
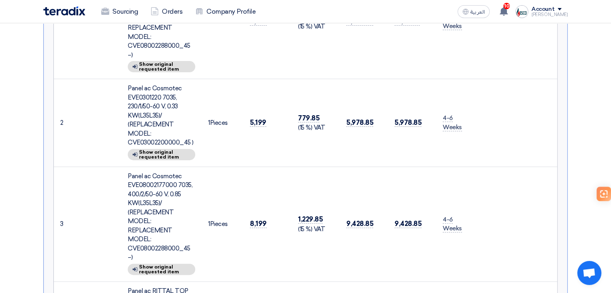
drag, startPoint x: 127, startPoint y: 163, endPoint x: 268, endPoint y: 199, distance: 145.6
click at [197, 234] on td "Panel ac Cosmotec EVE08002177000 7035, 400/2/50-60 V, 0.85 KW(L35L35)/ (REPLACE…" at bounding box center [161, 224] width 80 height 115
copy div "Panel ac Cosmotec EVE08002177000 7035, 400/2/50-60 V, 0.85 KW(L35L35)/ (REPLACE…"
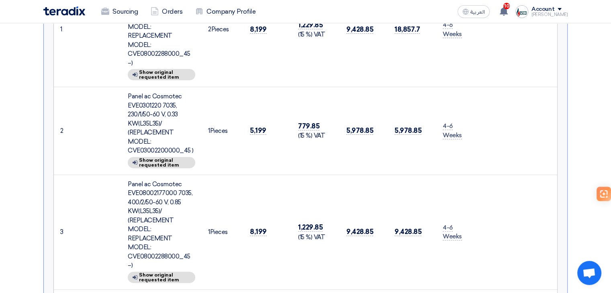
scroll to position [212, 0]
